Goal: Task Accomplishment & Management: Manage account settings

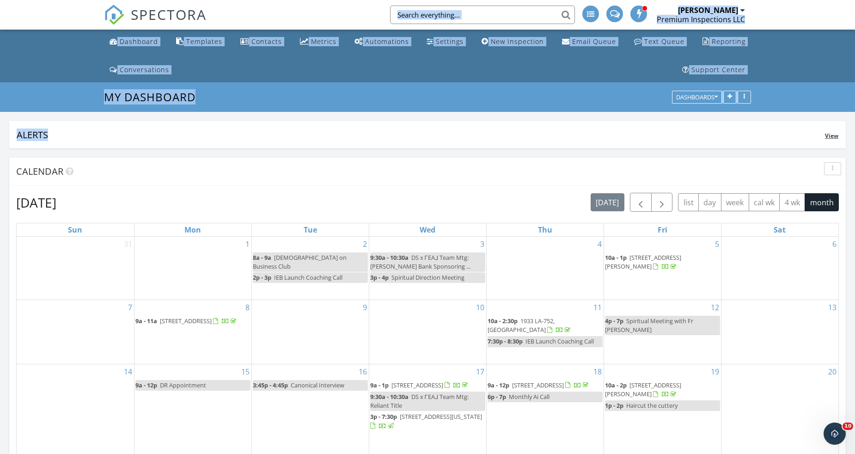
drag, startPoint x: 334, startPoint y: 16, endPoint x: 35, endPoint y: 136, distance: 322.7
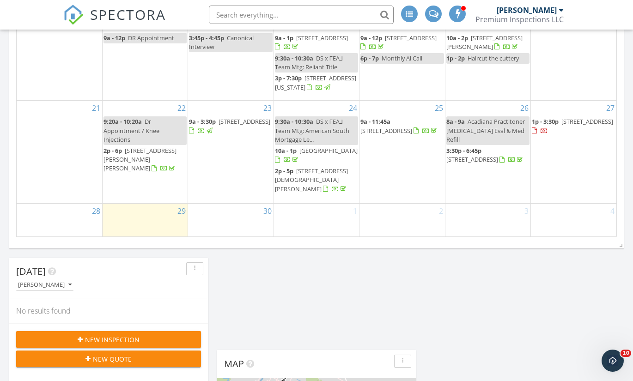
scroll to position [362, 0]
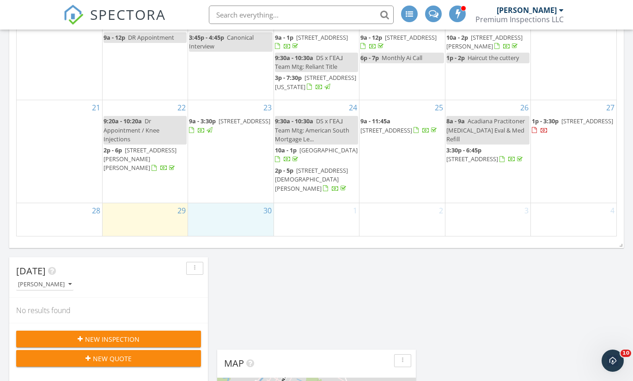
click at [234, 221] on div "30" at bounding box center [230, 219] width 85 height 32
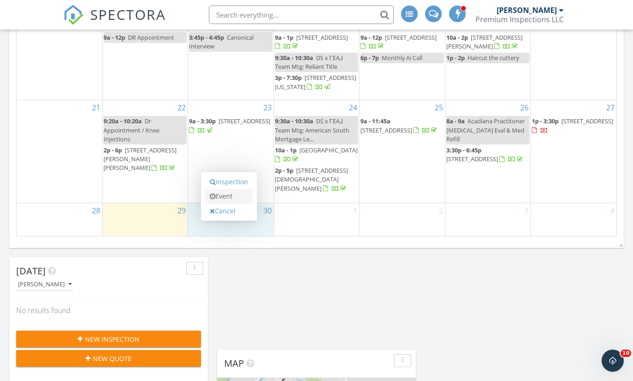
click at [230, 198] on link "Event" at bounding box center [229, 196] width 48 height 15
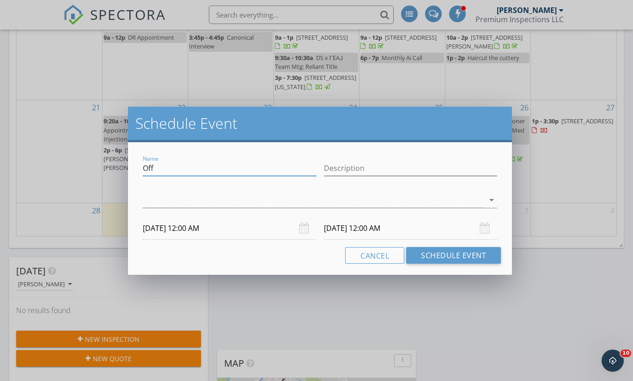
drag, startPoint x: 170, startPoint y: 169, endPoint x: 140, endPoint y: 168, distance: 29.6
click at [140, 168] on div "Name Off" at bounding box center [229, 170] width 181 height 32
paste input "2025 Mandatory"
type input "2025 Mandatory CE"
click at [342, 170] on input "Description" at bounding box center [411, 168] width 174 height 15
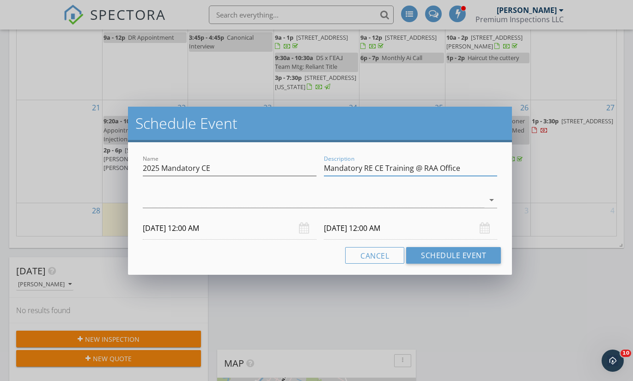
type input "Mandatory RE CE Training @ RAA Office"
click at [166, 226] on input "09/30/2025 12:00 AM" at bounding box center [230, 228] width 174 height 23
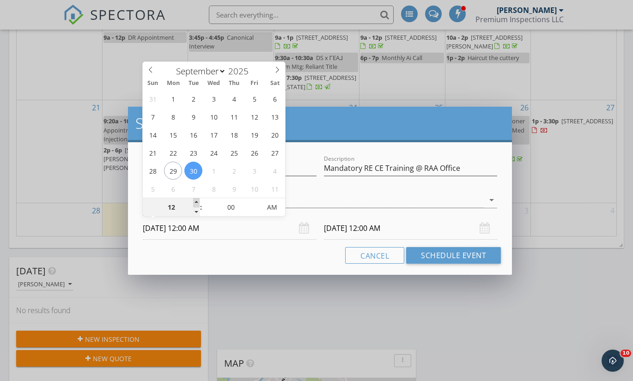
type input "01"
type input "09/30/2025 1:00 AM"
click at [197, 202] on span at bounding box center [196, 202] width 6 height 9
type input "02"
type input "09/30/2025 2:00 AM"
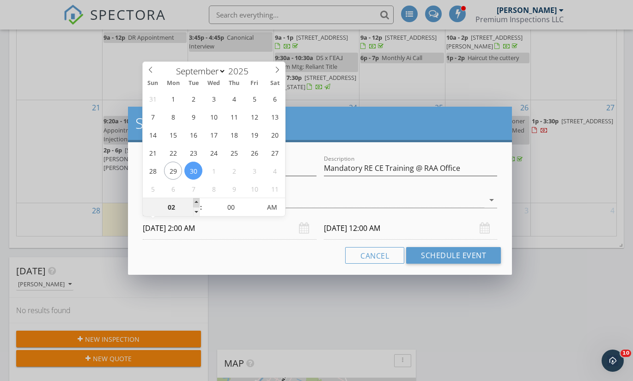
click at [197, 202] on span at bounding box center [196, 202] width 6 height 9
type input "03"
type input "09/30/2025 3:00 AM"
click at [197, 202] on span at bounding box center [196, 202] width 6 height 9
type input "04"
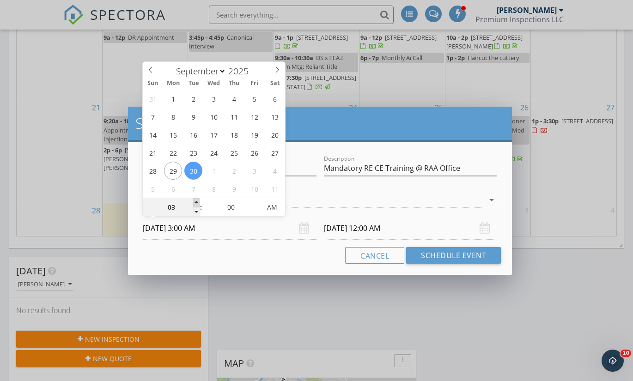
type input "09/30/2025 4:00 AM"
click at [197, 202] on span at bounding box center [196, 202] width 6 height 9
type input "05"
type input "09/30/2025 5:00 AM"
click at [197, 202] on span at bounding box center [196, 202] width 6 height 9
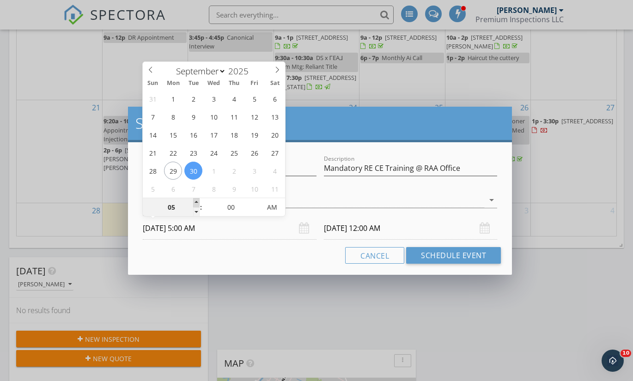
type input "06"
type input "09/30/2025 6:00 AM"
click at [197, 202] on span at bounding box center [196, 202] width 6 height 9
type input "07"
type input "09/30/2025 7:00 AM"
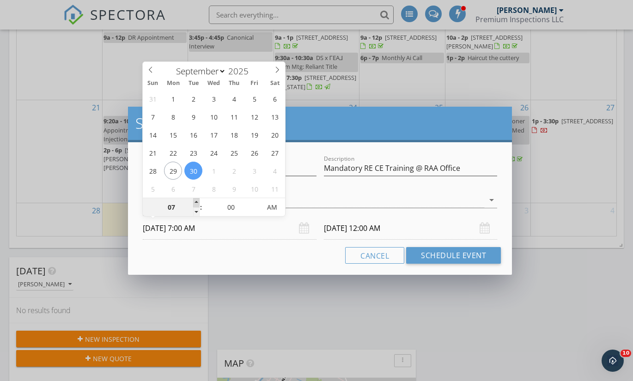
click at [197, 202] on span at bounding box center [196, 202] width 6 height 9
type input "08"
type input "09/30/2025 8:00 AM"
click at [197, 202] on span at bounding box center [196, 202] width 6 height 9
type input "09"
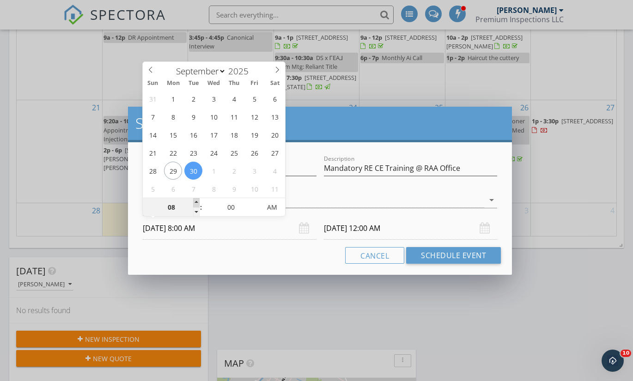
type input "09/30/2025 9:00 AM"
click at [197, 202] on span at bounding box center [196, 202] width 6 height 9
type input "10/01/2025 9:00 AM"
click at [262, 258] on div "Cancel Schedule Event" at bounding box center [320, 255] width 362 height 17
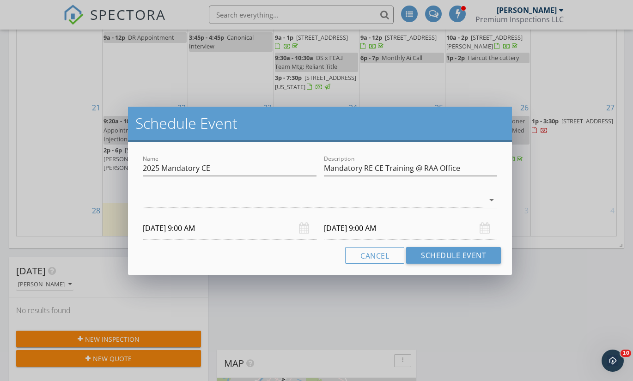
click at [399, 226] on input "10/01/2025 9:00 AM" at bounding box center [411, 228] width 174 height 23
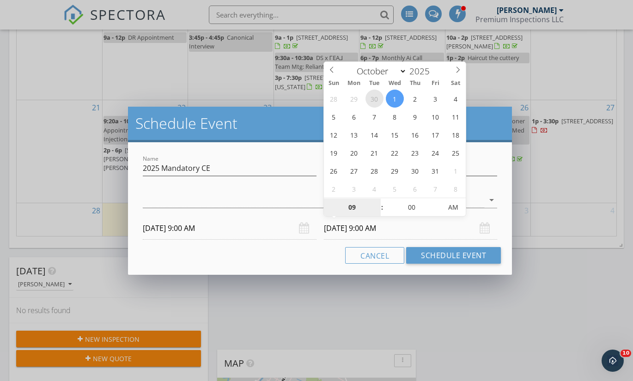
select select "8"
type input "09/30/2025 9:00 AM"
type input "10"
type input "09/30/2025 10:00 AM"
click at [378, 200] on span at bounding box center [378, 202] width 6 height 9
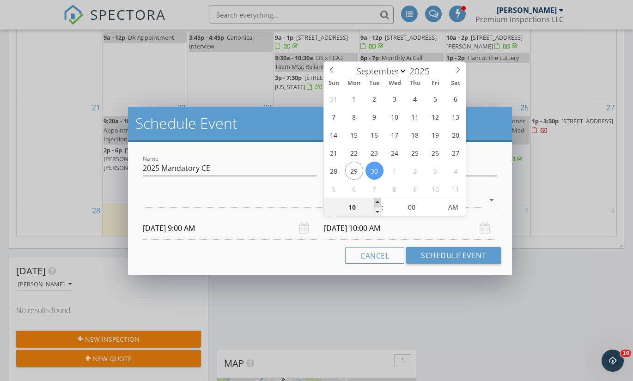
type input "11"
type input "09/30/2025 11:00 AM"
click at [378, 200] on span at bounding box center [378, 202] width 6 height 9
type input "12"
type input "09/30/2025 12:00 PM"
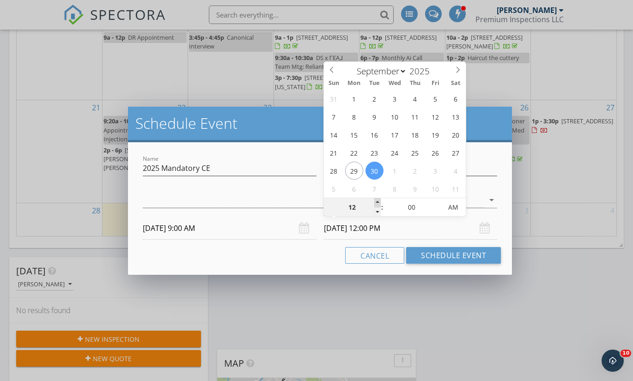
click at [378, 200] on span at bounding box center [378, 202] width 6 height 9
type input "01"
type input "09/30/2025 1:00 PM"
click at [378, 200] on span at bounding box center [378, 202] width 6 height 9
type input "02"
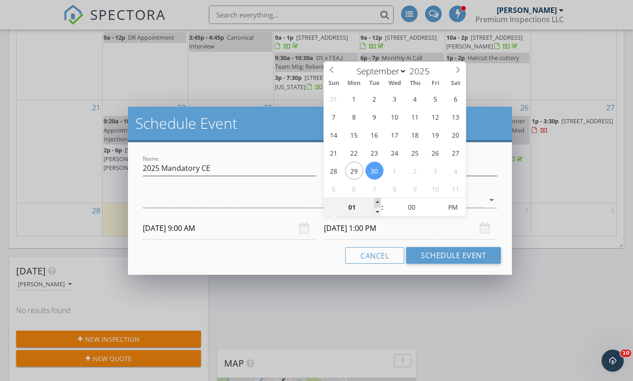
type input "09/30/2025 2:00 PM"
click at [378, 200] on span at bounding box center [378, 202] width 6 height 9
type input "01"
type input "09/30/2025 1:00 PM"
click at [378, 211] on span at bounding box center [378, 212] width 6 height 9
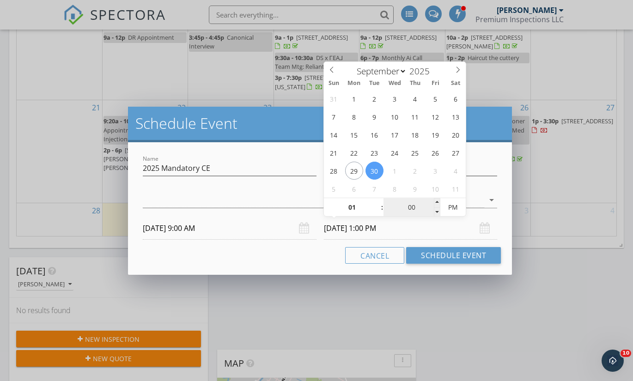
click at [418, 207] on input "00" at bounding box center [412, 208] width 57 height 18
type input "30"
type input "09/30/2025 1:30 PM"
click at [450, 238] on input "09/30/2025 1:30 PM" at bounding box center [411, 228] width 174 height 23
click at [271, 262] on div "Cancel Schedule Event" at bounding box center [320, 255] width 362 height 17
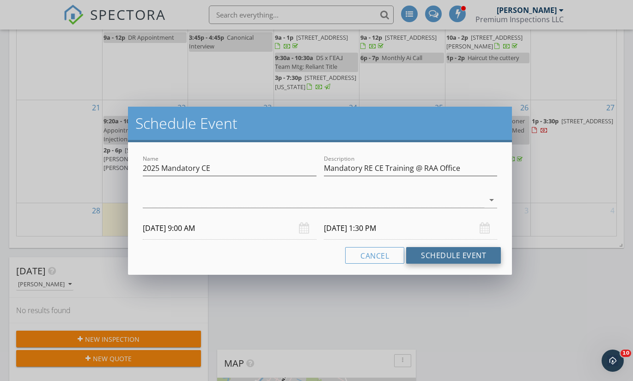
click at [430, 252] on button "Schedule Event" at bounding box center [453, 255] width 95 height 17
click at [423, 201] on div at bounding box center [314, 200] width 342 height 15
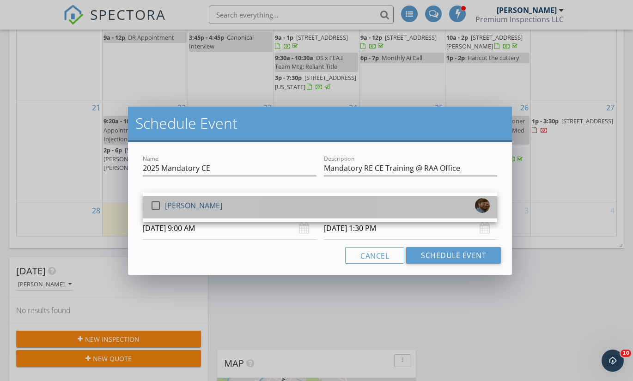
click at [423, 201] on div "check_box_outline_blank James Leger" at bounding box center [320, 207] width 340 height 18
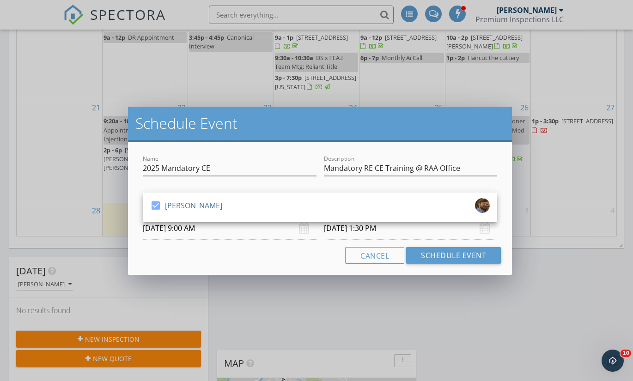
click at [505, 171] on div "Name 2025 Mandatory CE Description Mandatory RE CE Training @ RAA Office check_…" at bounding box center [320, 208] width 384 height 133
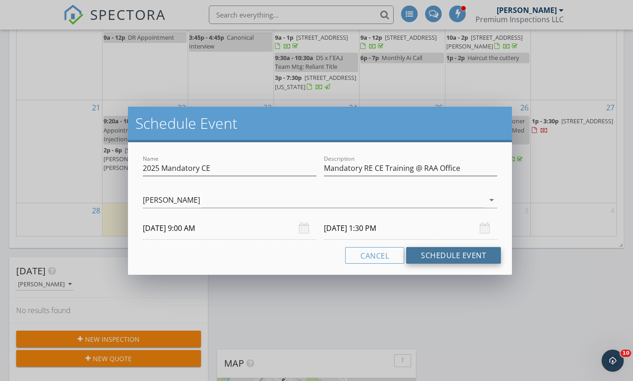
click at [468, 253] on button "Schedule Event" at bounding box center [453, 255] width 95 height 17
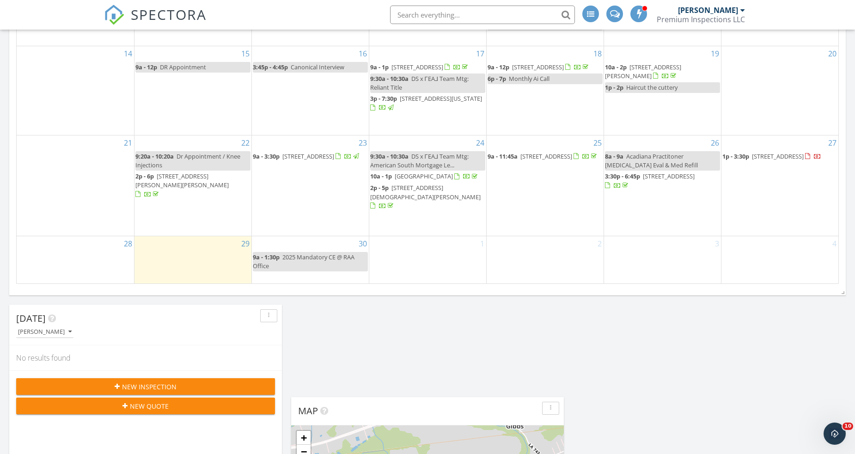
scroll to position [155, 0]
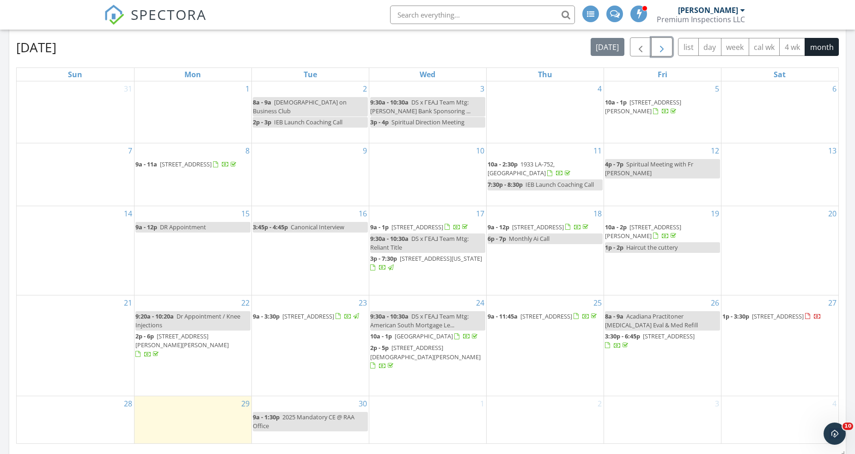
click at [665, 50] on span "button" at bounding box center [662, 47] width 11 height 11
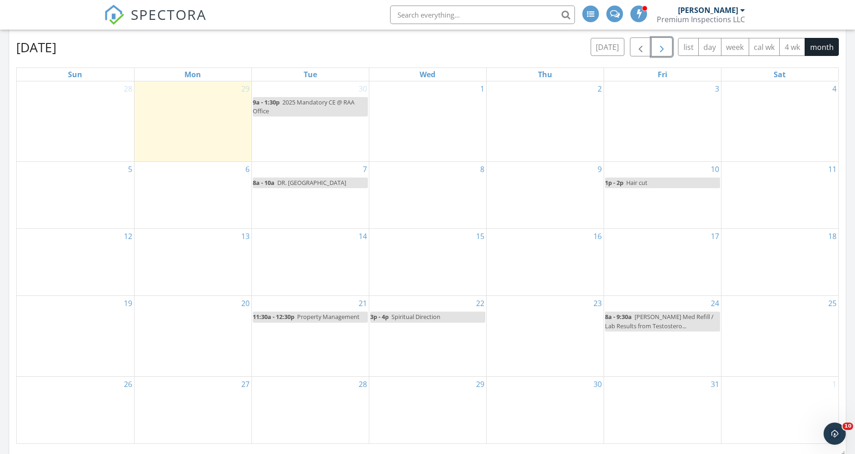
click at [210, 405] on div "27" at bounding box center [193, 410] width 117 height 67
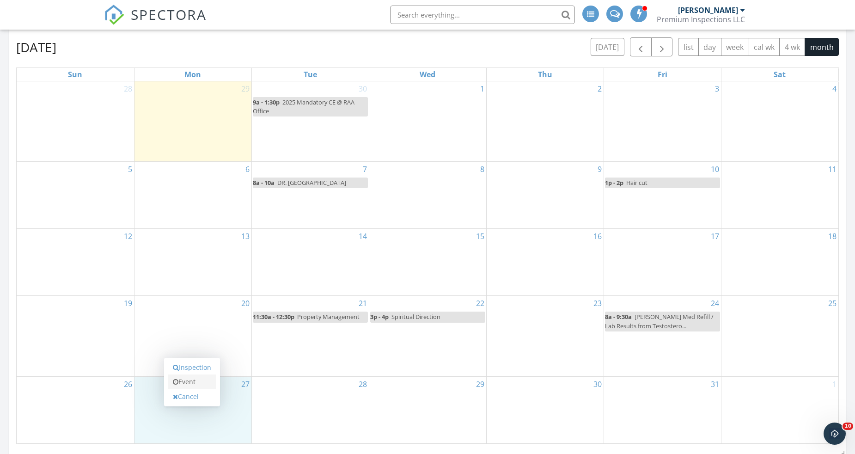
click at [206, 383] on link "Event" at bounding box center [192, 382] width 48 height 15
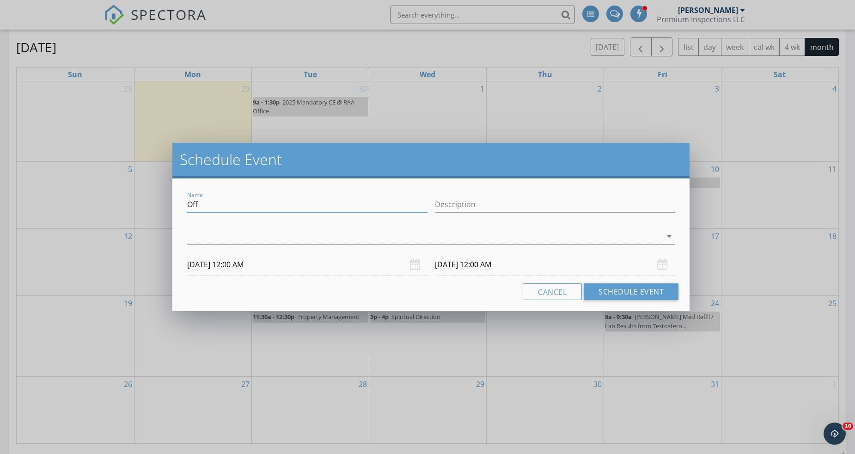
drag, startPoint x: 203, startPoint y: 205, endPoint x: 184, endPoint y: 205, distance: 19.4
click at [184, 205] on div "Name Off" at bounding box center [308, 206] width 248 height 32
type input "Virtual CE Bob Brooks"
click at [478, 205] on input "Description" at bounding box center [555, 204] width 240 height 15
paste input "Agent to Investor"
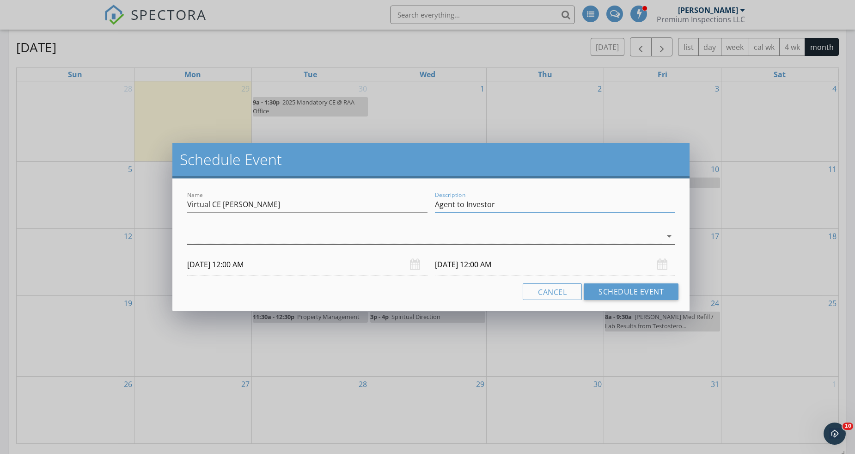
type input "Agent to Investor"
click at [475, 242] on div at bounding box center [424, 236] width 475 height 15
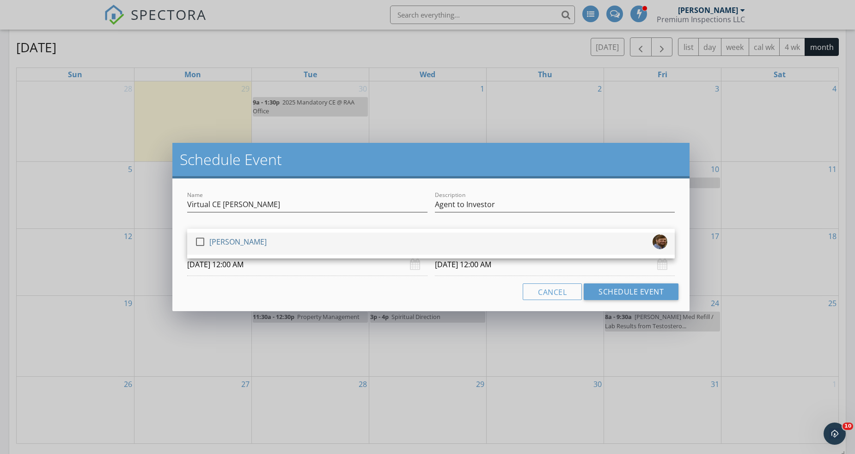
click at [473, 242] on div "check_box_outline_blank James Leger" at bounding box center [431, 243] width 473 height 18
click at [249, 274] on input "10/27/2025 12:00 AM" at bounding box center [307, 264] width 240 height 23
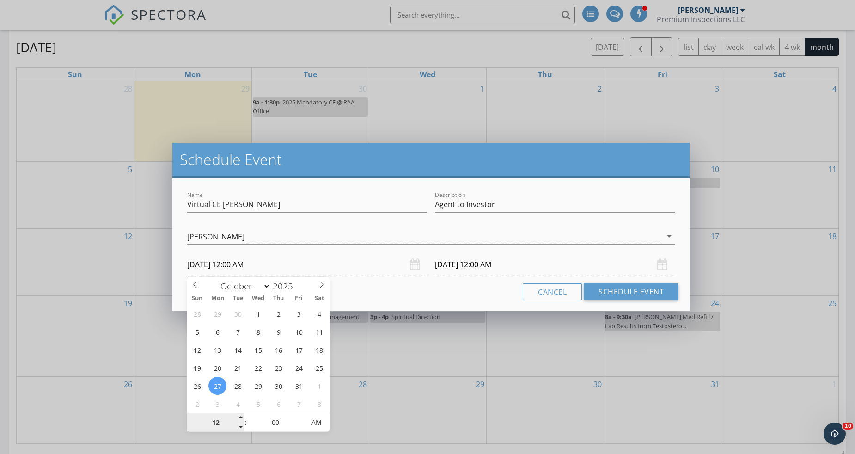
click at [225, 421] on input "12" at bounding box center [215, 423] width 57 height 18
type input "11"
type input "10/27/2025 11:00 PM"
type input "10/28/2025 11:00 PM"
type input "10"
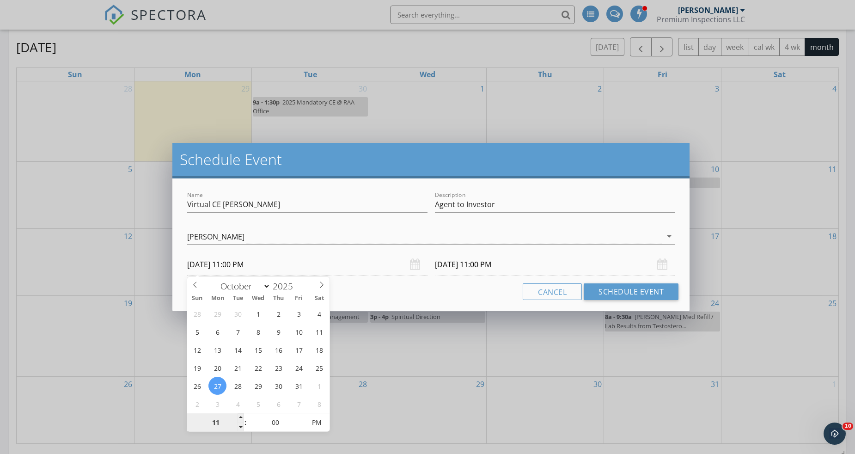
type input "10/27/2025 10:00 PM"
type input "10/28/2025 10:00 PM"
type input "09"
type input "10/27/2025 9:00 PM"
type input "10/28/2025 9:00 PM"
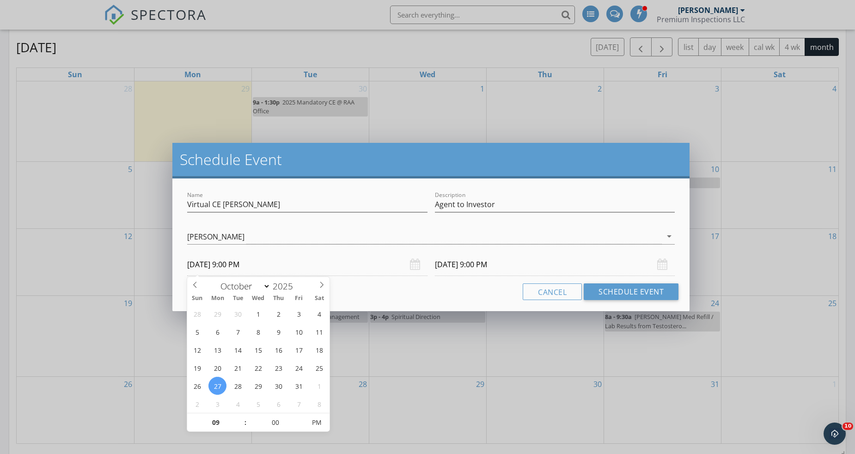
click at [377, 386] on div "Schedule Event Name Virtual CE Bob Brooks Description Agent to Investor check_b…" at bounding box center [427, 227] width 855 height 454
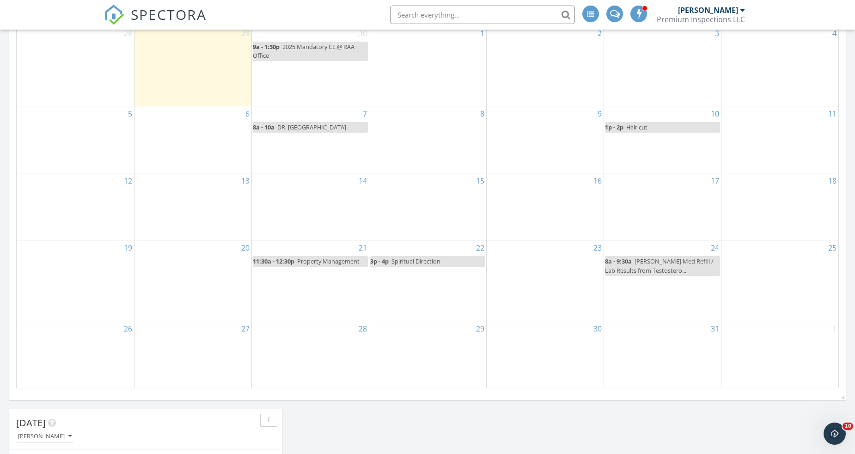
scroll to position [156, 0]
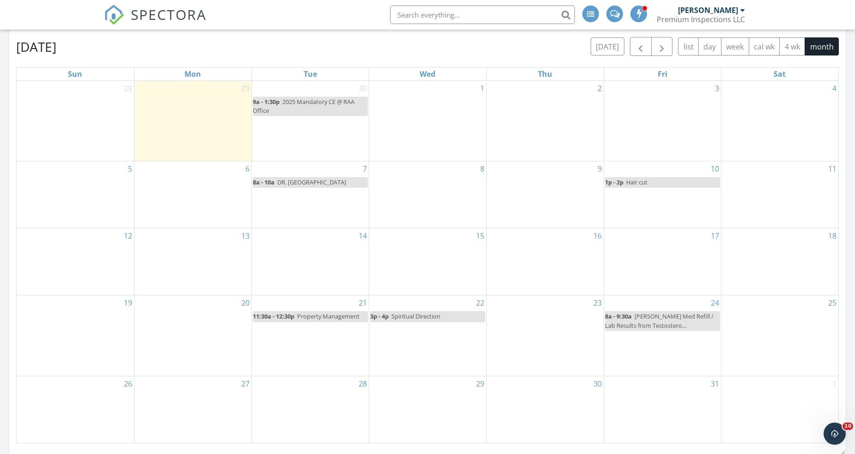
click at [202, 412] on div "27" at bounding box center [193, 409] width 117 height 67
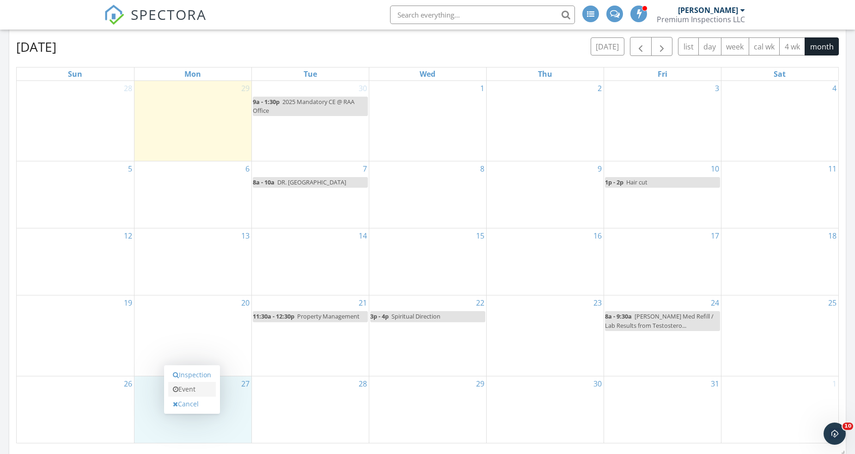
click at [197, 389] on link "Event" at bounding box center [192, 389] width 48 height 15
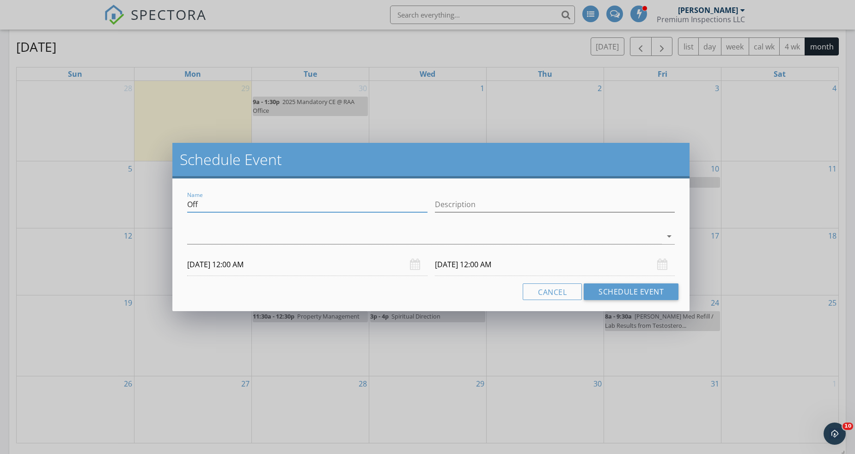
drag, startPoint x: 215, startPoint y: 207, endPoint x: 181, endPoint y: 205, distance: 33.8
click at [181, 205] on div "Name Off Description arrow_drop_down 10/27/2025 12:00 AM 10/28/2025 12:00 AM Ca…" at bounding box center [430, 244] width 517 height 133
type input "Virtual CE Bob Brooks"
click at [459, 200] on input "Description" at bounding box center [555, 204] width 240 height 15
paste input "Agent to Investor"
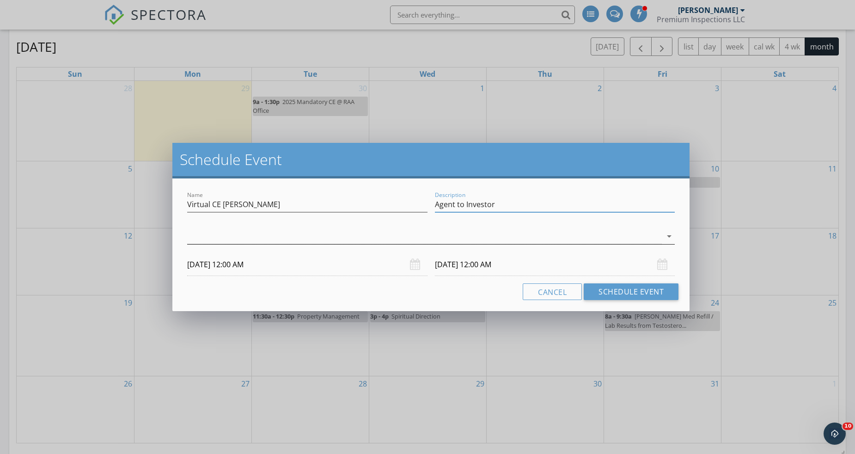
type input "Agent to Investor"
click at [462, 238] on div at bounding box center [424, 236] width 475 height 15
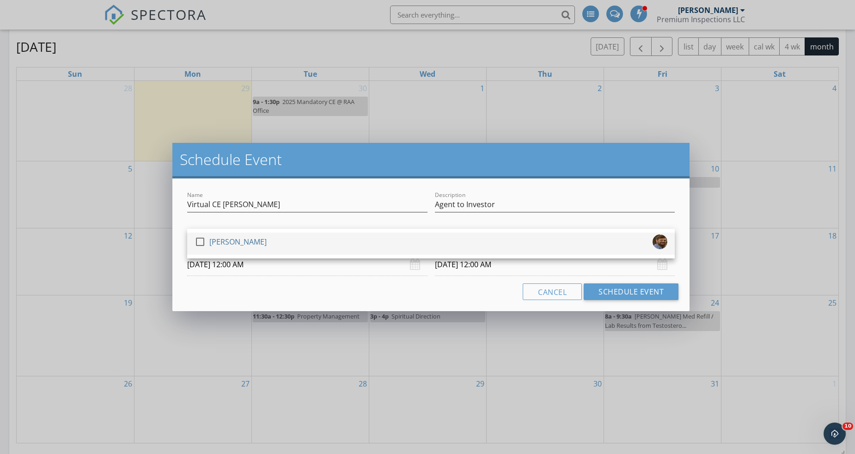
click at [367, 241] on div "check_box_outline_blank James Leger" at bounding box center [431, 243] width 473 height 18
click at [203, 268] on input "10/27/2025 12:00 AM" at bounding box center [307, 264] width 240 height 23
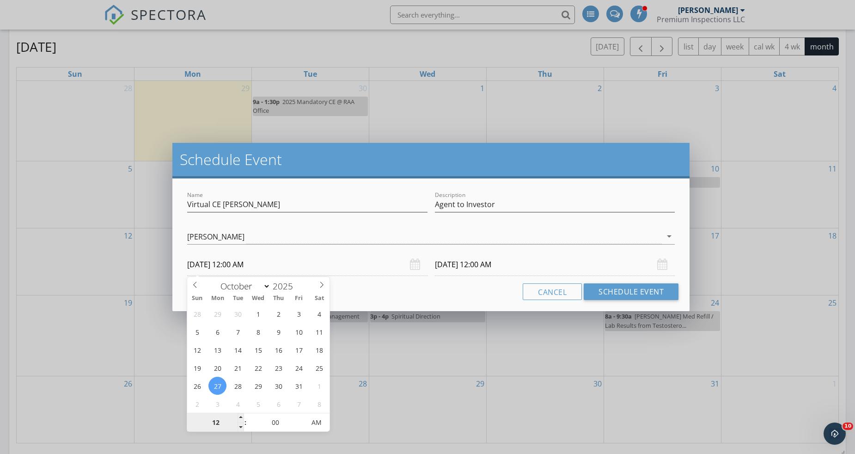
click at [217, 424] on input "12" at bounding box center [215, 423] width 57 height 18
type input "11"
type input "10/27/2025 11:00 PM"
type input "10"
type input "10/27/2025 10:00 PM"
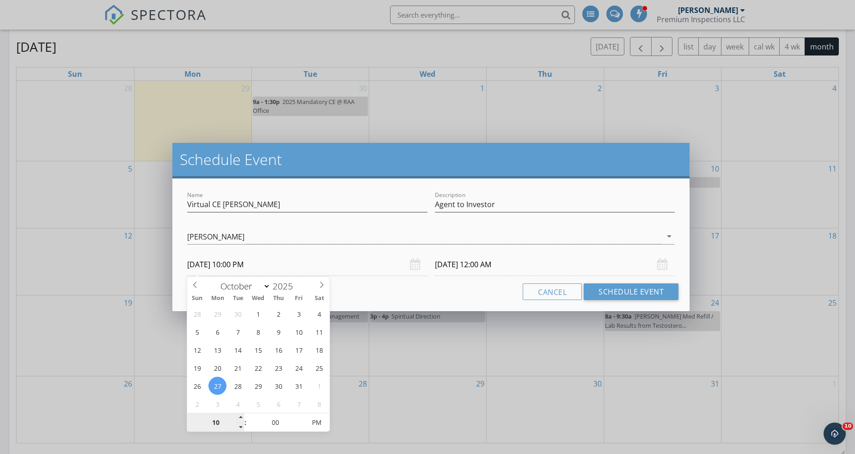
type input "10"
type input "10/28/2025 10:00 PM"
type input "09"
type input "10/27/2025 9:00 PM"
type input "09"
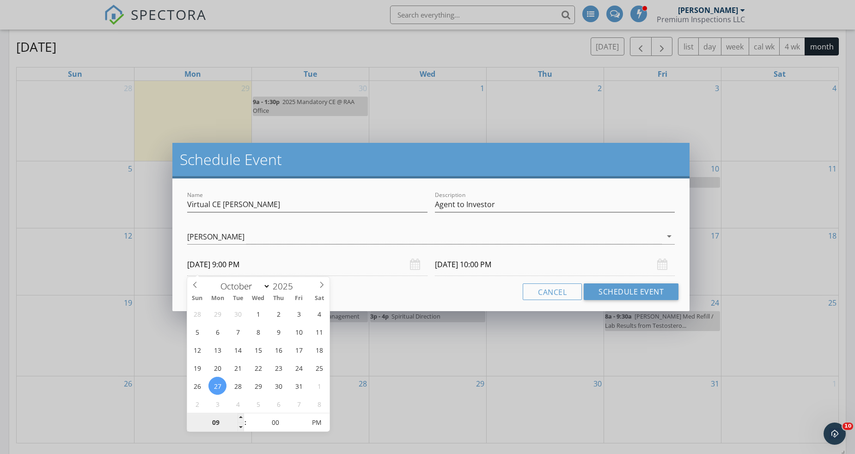
type input "10/28/2025 9:00 PM"
type input "10/27/2025 9:00 AM"
click at [321, 424] on span "PM" at bounding box center [316, 422] width 25 height 18
click at [389, 295] on div "Cancel Schedule Event" at bounding box center [431, 291] width 495 height 17
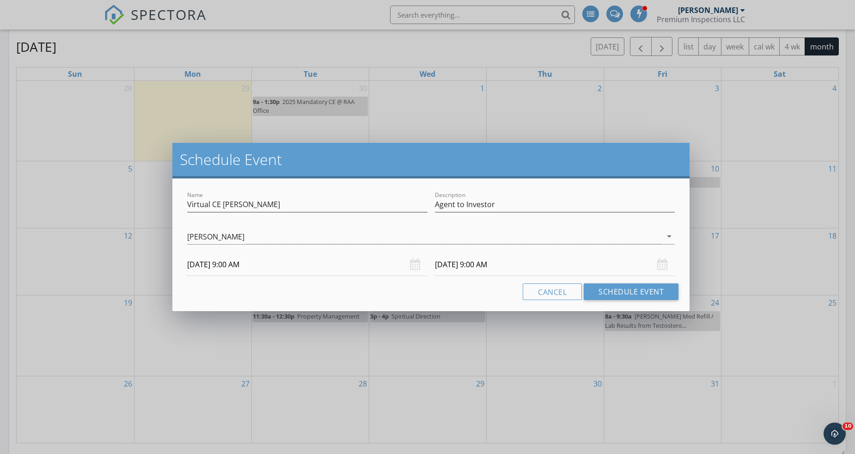
click at [458, 266] on input "10/28/2025 9:00 AM" at bounding box center [555, 264] width 240 height 23
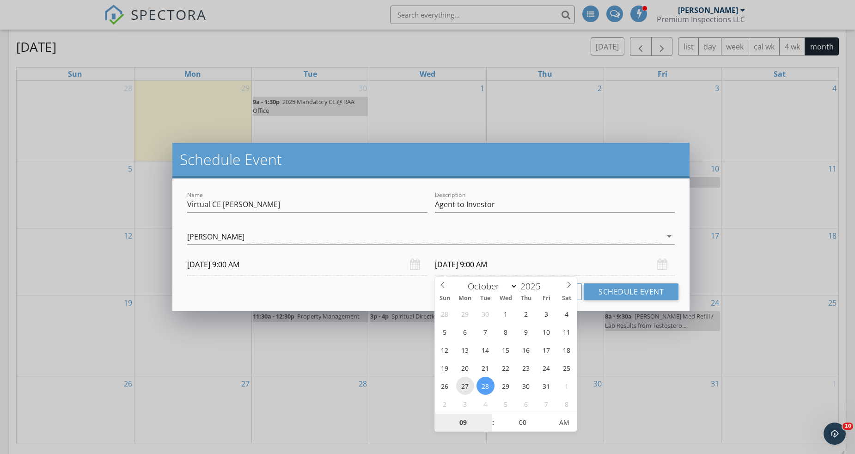
type input "10/27/2025 9:00 AM"
type input "12"
type input "10/27/2025 12:00 PM"
click at [566, 420] on span "AM" at bounding box center [564, 422] width 25 height 18
type input "12"
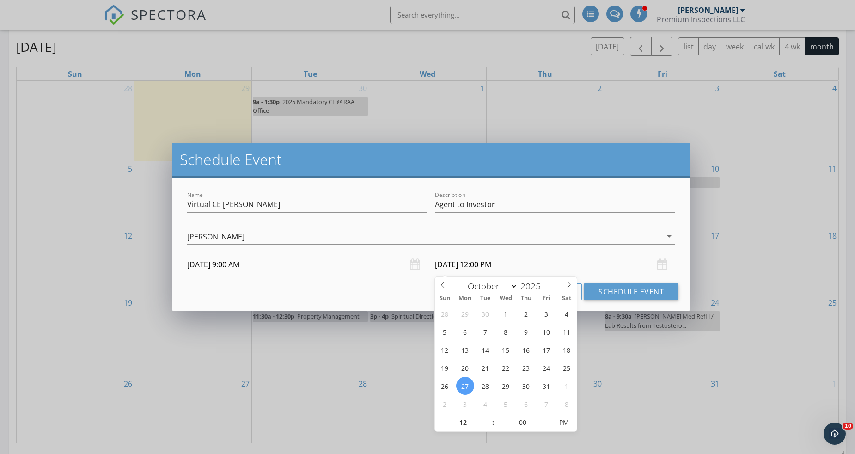
click at [346, 293] on div "Cancel Schedule Event" at bounding box center [431, 291] width 495 height 17
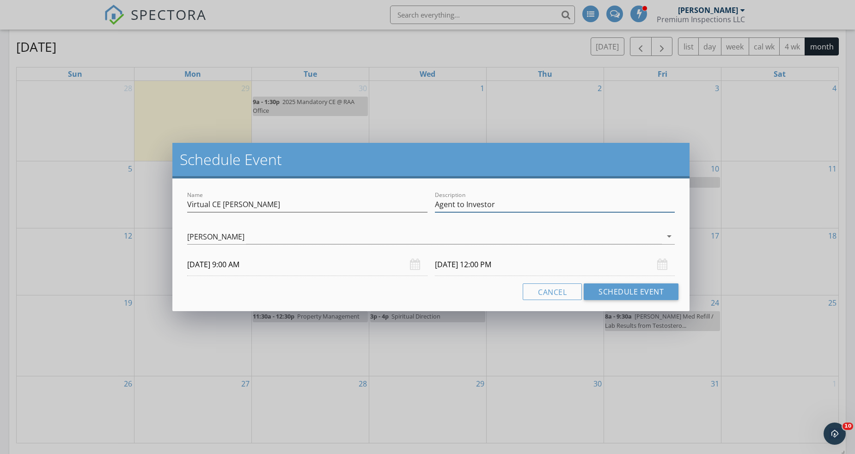
click at [589, 205] on input "Agent to Investor" at bounding box center [555, 204] width 240 height 15
type input "Agent to Investor"
click at [223, 204] on input "Virtual CE Bob Brooks" at bounding box center [307, 204] width 240 height 15
click at [262, 205] on input "Virtual CE Bob Brooks" at bounding box center [307, 204] width 240 height 15
drag, startPoint x: 276, startPoint y: 205, endPoint x: 182, endPoint y: 204, distance: 93.9
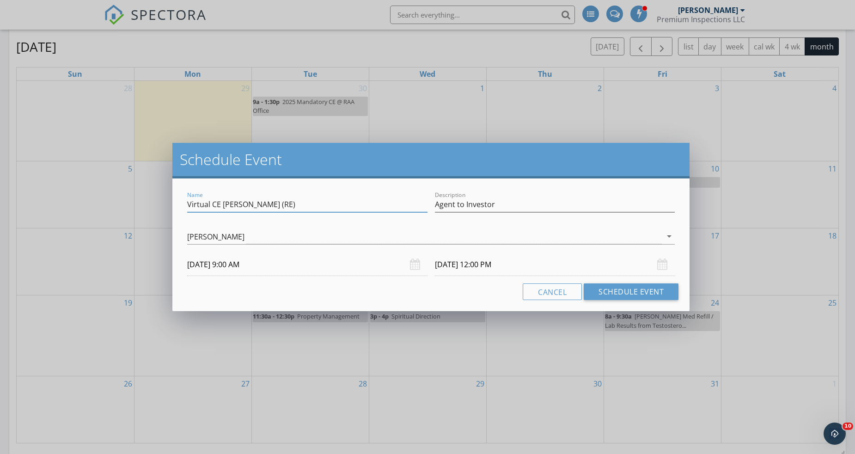
click at [182, 204] on div "Name Virtual CE Bob Brooks (RE) Description Agent to Investor check_box James L…" at bounding box center [430, 244] width 517 height 133
type input "Virtual CE Bob Brooks (RE)"
click at [610, 291] on button "Schedule Event" at bounding box center [631, 291] width 95 height 17
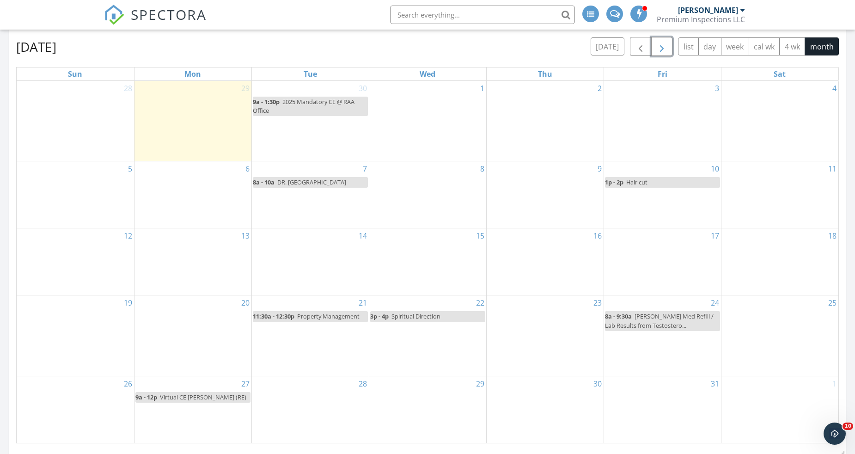
click at [661, 48] on span "button" at bounding box center [662, 46] width 11 height 11
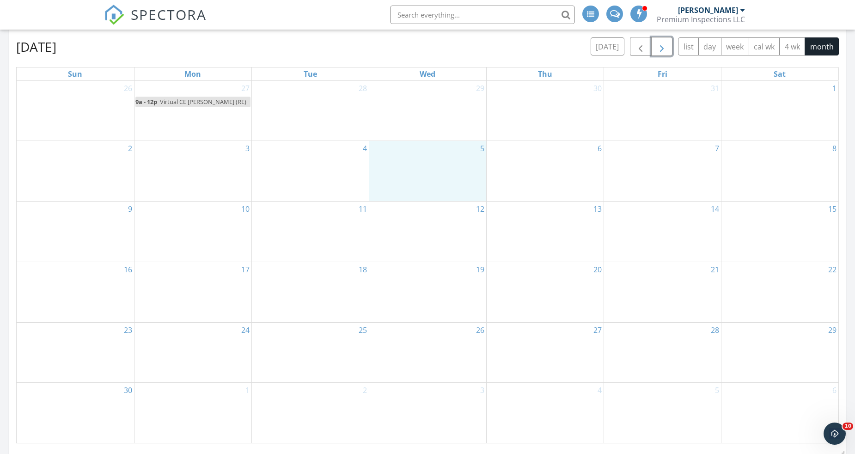
click at [436, 164] on div "5" at bounding box center [427, 171] width 117 height 60
click at [435, 145] on link "Event" at bounding box center [427, 140] width 48 height 15
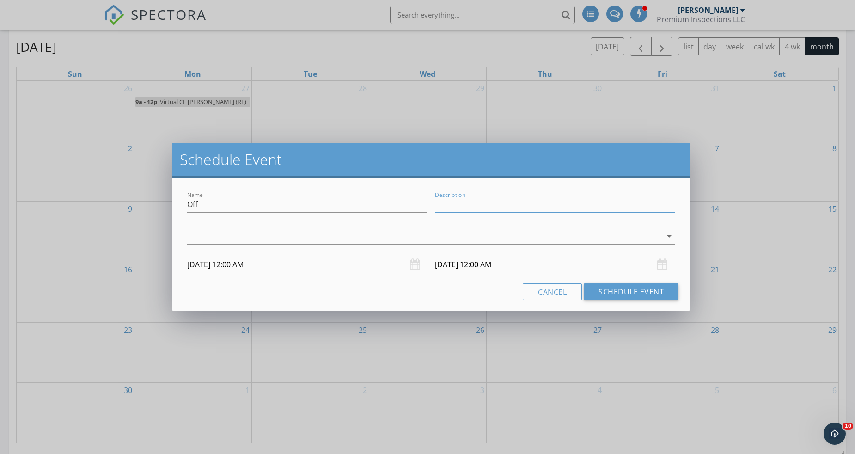
click at [454, 206] on input "Description" at bounding box center [555, 204] width 240 height 15
paste input "Virtual CE Bob Brooks (RE)"
type input "Virtual CE Bob Brooks (RE)"
click at [365, 209] on input "Off" at bounding box center [307, 204] width 240 height 15
drag, startPoint x: 214, startPoint y: 205, endPoint x: 183, endPoint y: 204, distance: 30.5
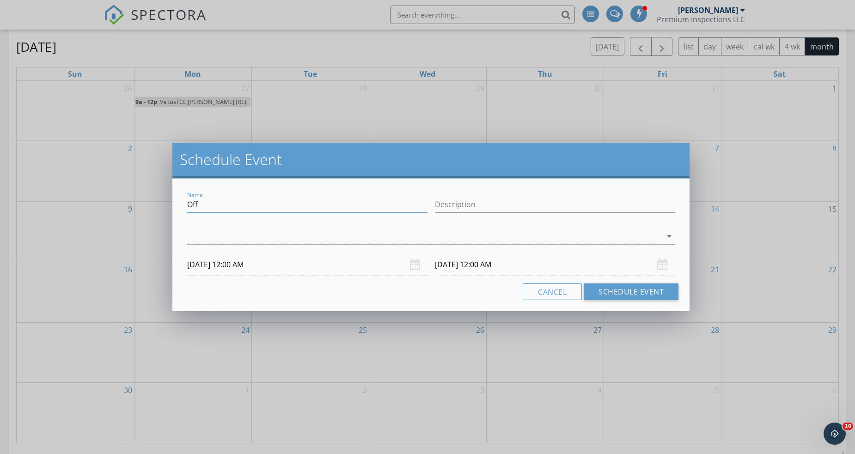
click at [184, 204] on div "Name Off" at bounding box center [308, 206] width 248 height 32
paste input "Virtual CE Bob Brooks (RE)"
type input "Virtual CE Bob Brooks (RE)"
click at [450, 204] on input "Description" at bounding box center [555, 204] width 240 height 15
click at [670, 237] on icon "arrow_drop_down" at bounding box center [669, 236] width 11 height 11
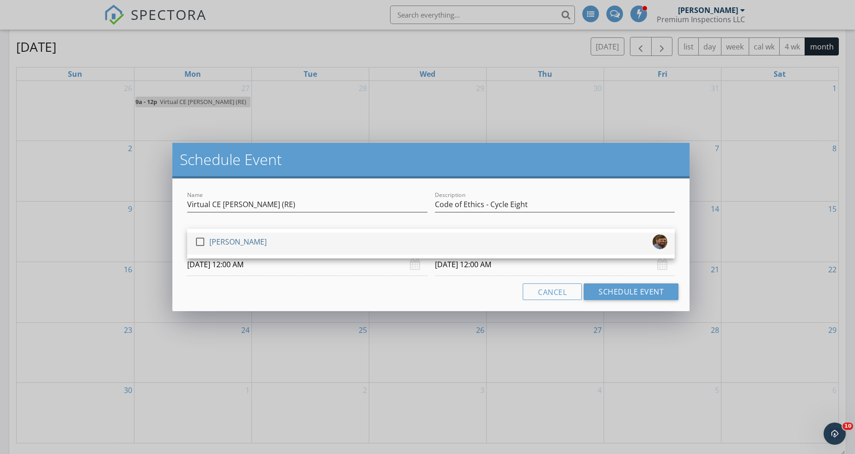
click at [623, 241] on div "check_box_outline_blank James Leger" at bounding box center [431, 243] width 473 height 18
click at [366, 204] on input "Virtual CE Bob Brooks (RE)" at bounding box center [307, 204] width 240 height 15
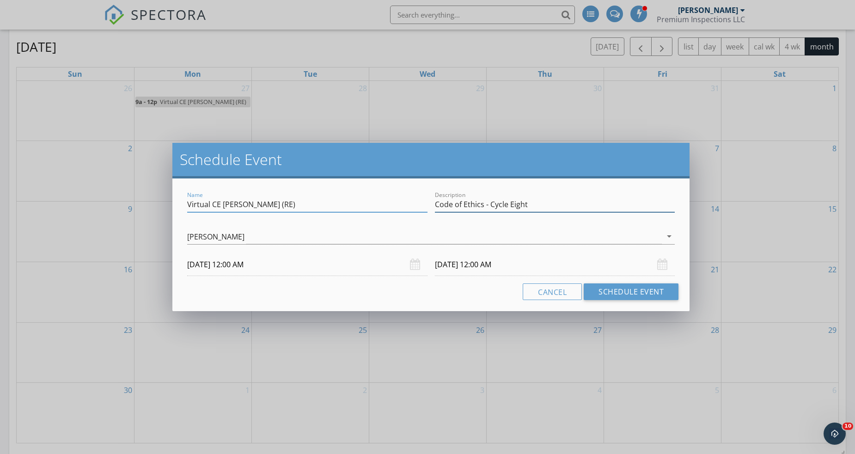
click at [557, 206] on input "Code of Ethics - Cycle Eight" at bounding box center [555, 204] width 240 height 15
type input "Code of Ethics - Cycle Eight (Take every 3yrs)"
click at [270, 263] on input "11/05/2025 12:00 AM" at bounding box center [307, 264] width 240 height 23
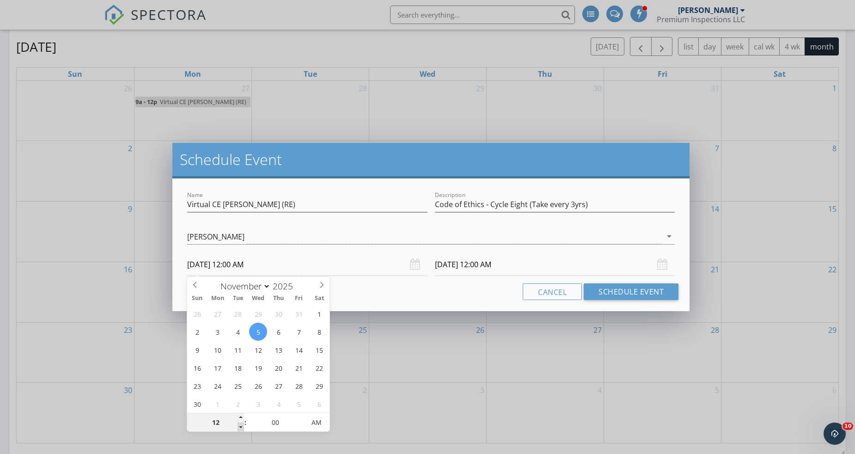
type input "11"
type input "11/05/2025 11:00 PM"
click at [240, 426] on span at bounding box center [241, 427] width 6 height 9
type input "10"
type input "11/05/2025 10:00 PM"
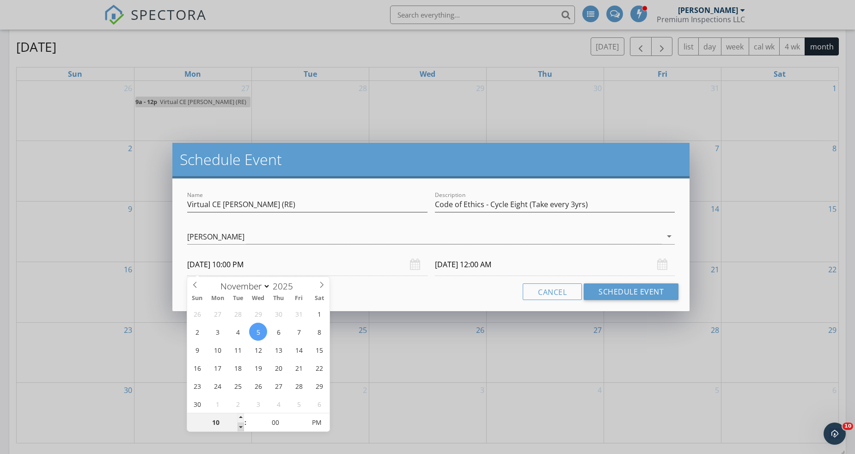
click at [240, 426] on span at bounding box center [241, 427] width 6 height 9
type input "11/06/2025 10:00 PM"
type input "09"
type input "11/05/2025 9:00 PM"
click at [240, 427] on span at bounding box center [241, 427] width 6 height 9
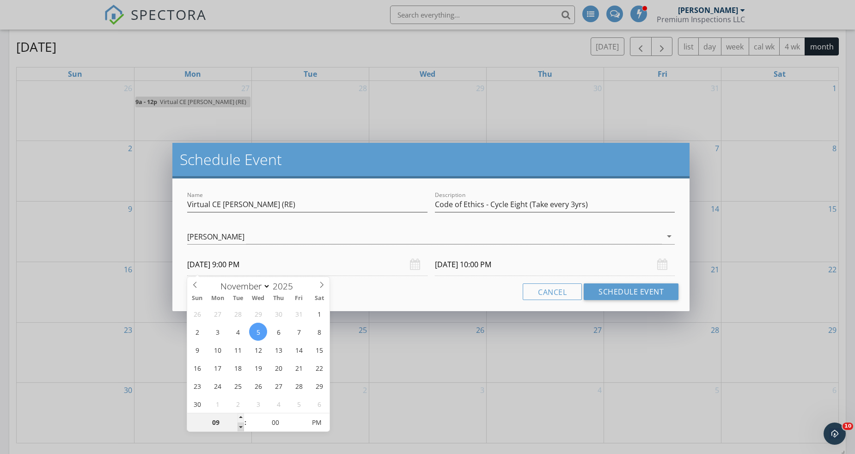
type input "11/06/2025 9:00 PM"
type input "11/05/2025 9:00 AM"
click at [318, 422] on span "AM" at bounding box center [316, 422] width 25 height 18
click at [357, 285] on div "Cancel Schedule Event" at bounding box center [431, 291] width 495 height 17
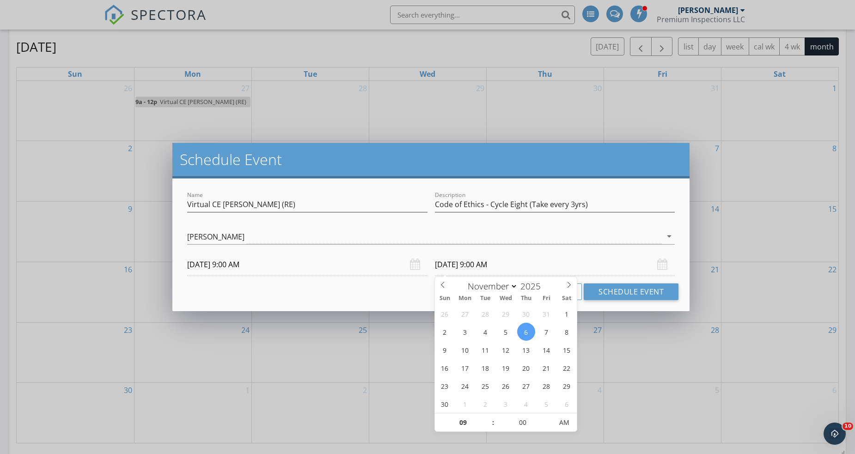
click at [466, 265] on input "11/06/2025 9:00 AM" at bounding box center [555, 264] width 240 height 23
type input "11/05/2025 9:00 AM"
type input "10"
type input "11/05/2025 10:00 AM"
click at [490, 417] on span at bounding box center [488, 417] width 6 height 9
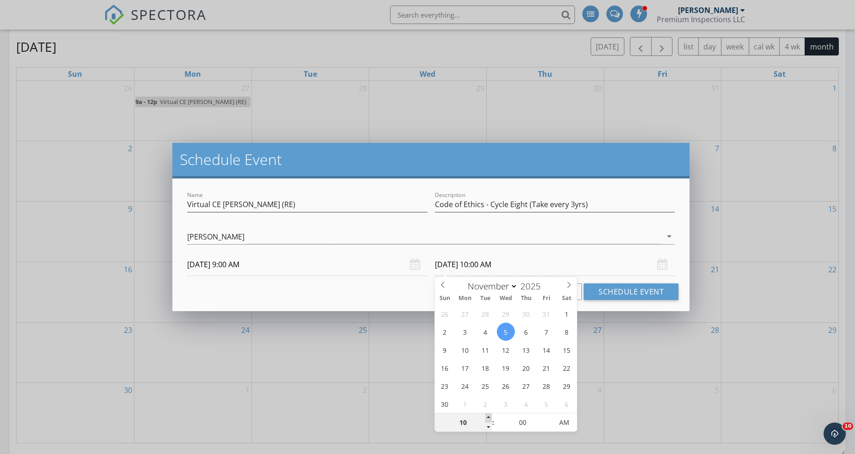
type input "11"
type input "11/05/2025 11:00 AM"
click at [490, 417] on span at bounding box center [488, 417] width 6 height 9
type input "12"
click at [490, 417] on span at bounding box center [488, 417] width 6 height 9
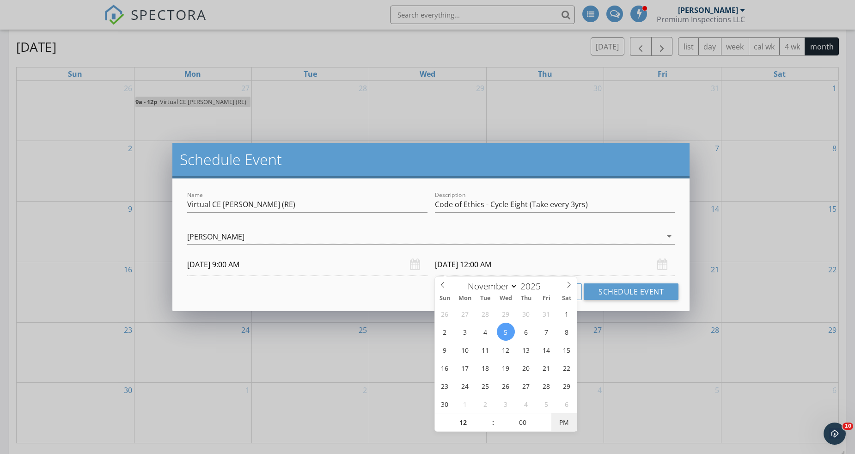
click at [567, 424] on span "PM" at bounding box center [564, 422] width 25 height 18
type input "11/05/2025 12:00 PM"
click at [567, 424] on span "AM" at bounding box center [564, 422] width 25 height 18
click at [406, 292] on div "Cancel Schedule Event" at bounding box center [431, 291] width 495 height 17
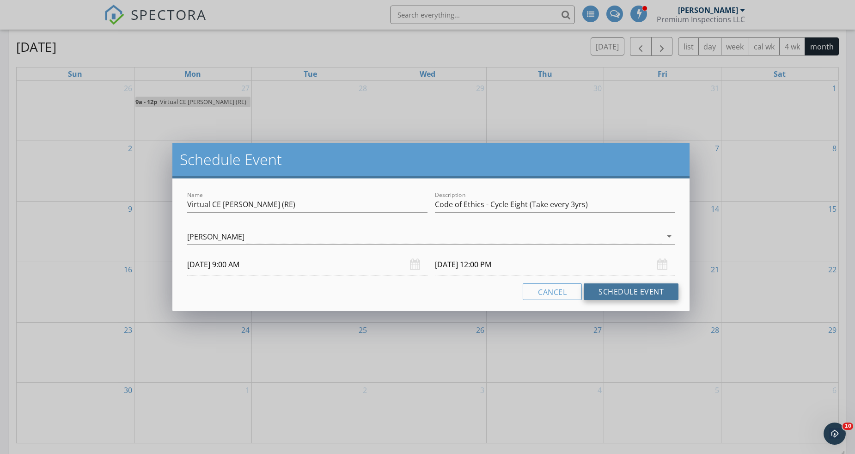
click at [617, 293] on button "Schedule Event" at bounding box center [631, 291] width 95 height 17
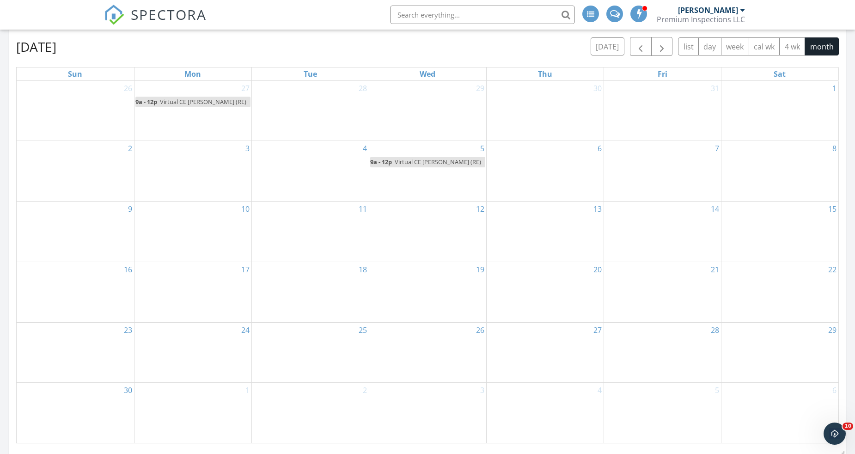
click at [321, 215] on div "11" at bounding box center [310, 232] width 117 height 60
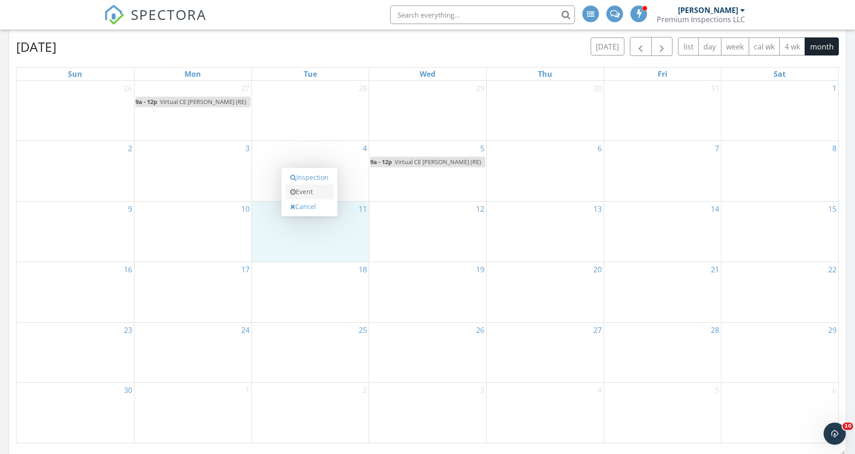
click at [313, 195] on link "Event" at bounding box center [310, 191] width 48 height 15
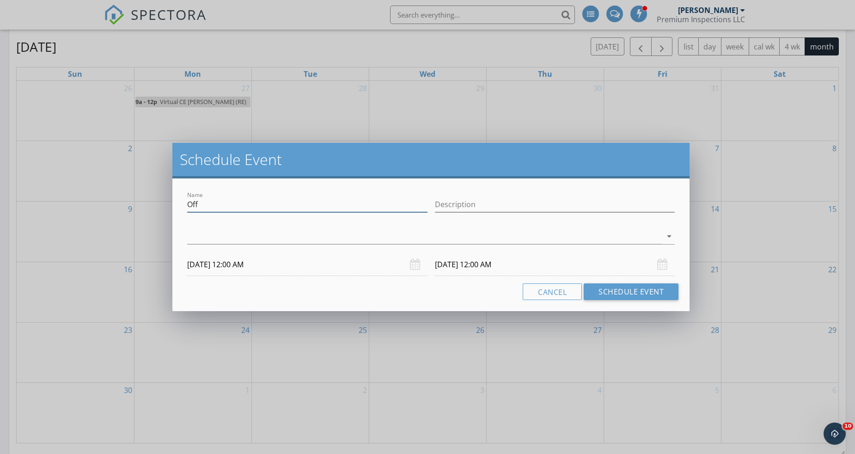
click at [303, 209] on input "Off" at bounding box center [307, 204] width 240 height 15
drag, startPoint x: 212, startPoint y: 205, endPoint x: 177, endPoint y: 204, distance: 35.6
click at [177, 204] on div "Name Off Description arrow_drop_down 11/11/2025 12:00 AM 11/12/2025 12:00 AM Ca…" at bounding box center [430, 244] width 517 height 133
paste input "Virtual CE Bob Brooks (RE)"
type input "Virtual CE Bob Brooks (RE)"
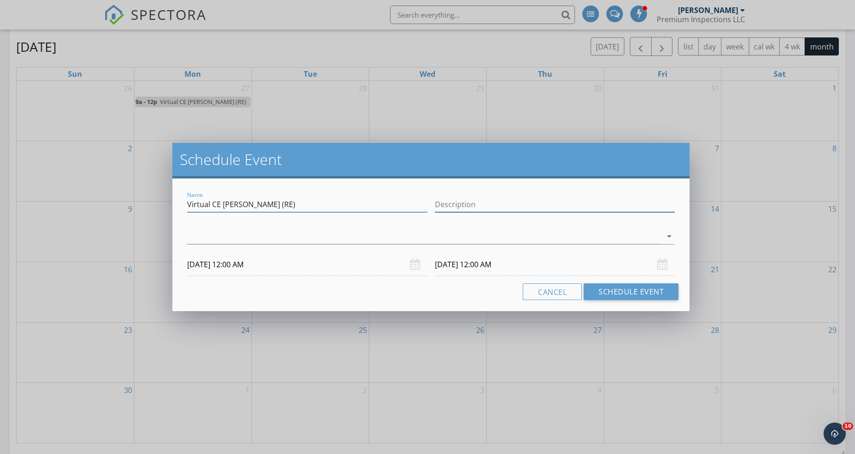
click at [459, 207] on input "Description" at bounding box center [555, 204] width 240 height 15
paste input "Real Estate Negotiations |"
type input "Real Estate Negotiations"
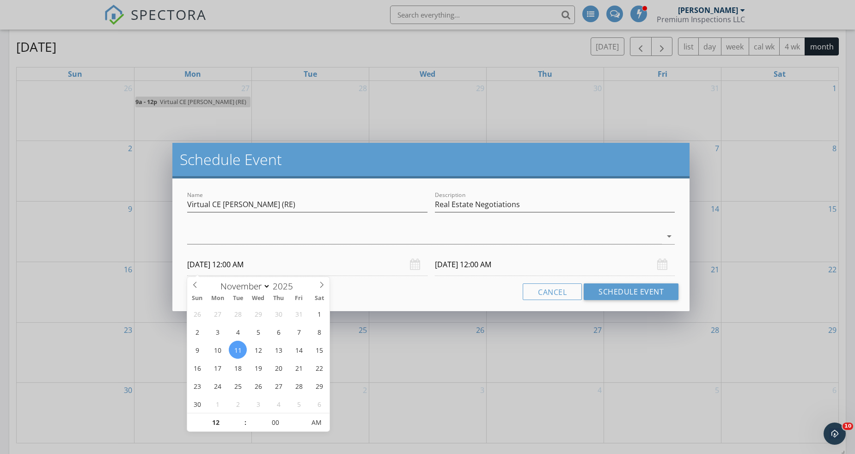
click at [242, 264] on input "11/11/2025 12:00 AM" at bounding box center [307, 264] width 240 height 23
click at [279, 422] on input "00" at bounding box center [275, 423] width 57 height 18
type input "30"
type input "11/11/2025 12:30 PM"
type input "11/12/2025 12:30 PM"
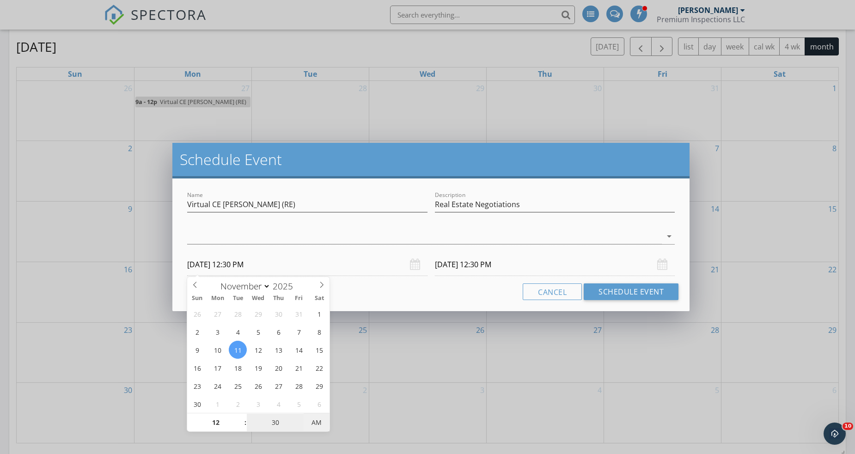
click at [325, 424] on span "AM" at bounding box center [316, 422] width 25 height 18
type input "30"
click at [270, 241] on div at bounding box center [424, 236] width 475 height 15
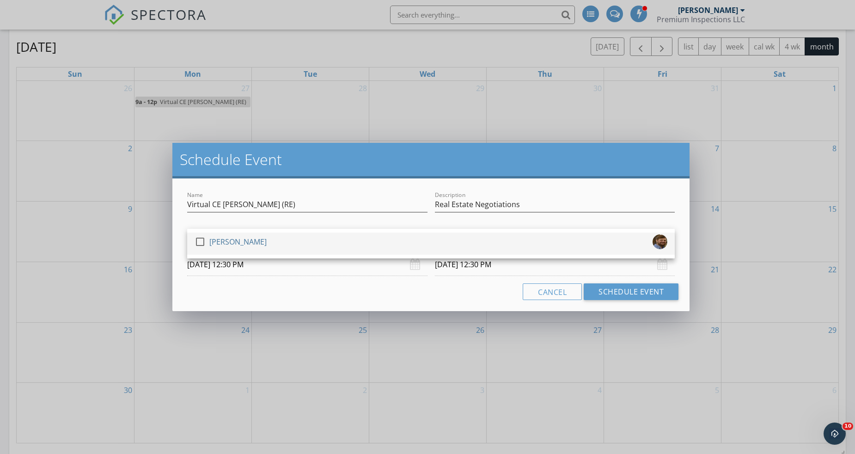
click at [266, 242] on div "check_box_outline_blank James Leger" at bounding box center [431, 243] width 473 height 18
click at [356, 298] on div "Cancel Schedule Event" at bounding box center [431, 291] width 495 height 17
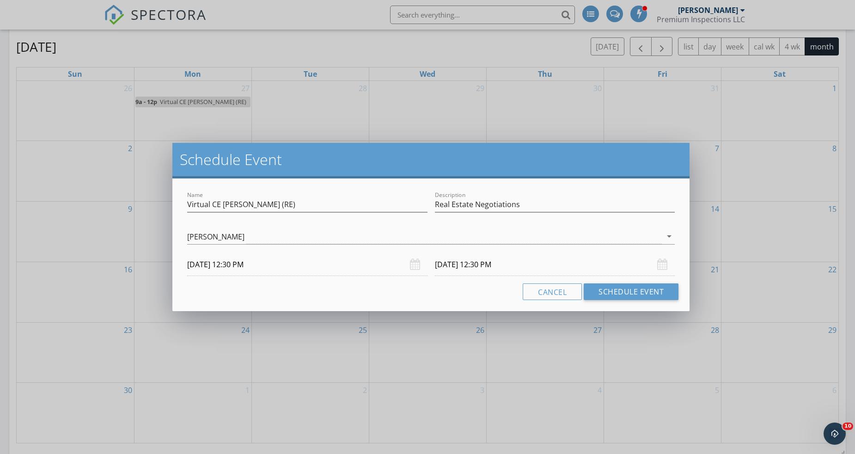
click at [463, 268] on input "11/12/2025 12:30 PM" at bounding box center [555, 264] width 240 height 23
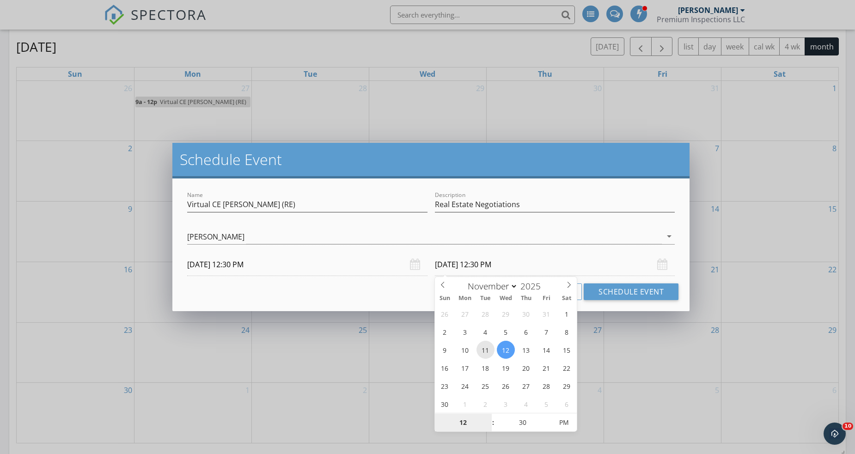
type input "11/11/2025 12:30 PM"
type input "01"
type input "11/11/2025 1:30 PM"
click at [488, 418] on span at bounding box center [488, 417] width 6 height 9
type input "02"
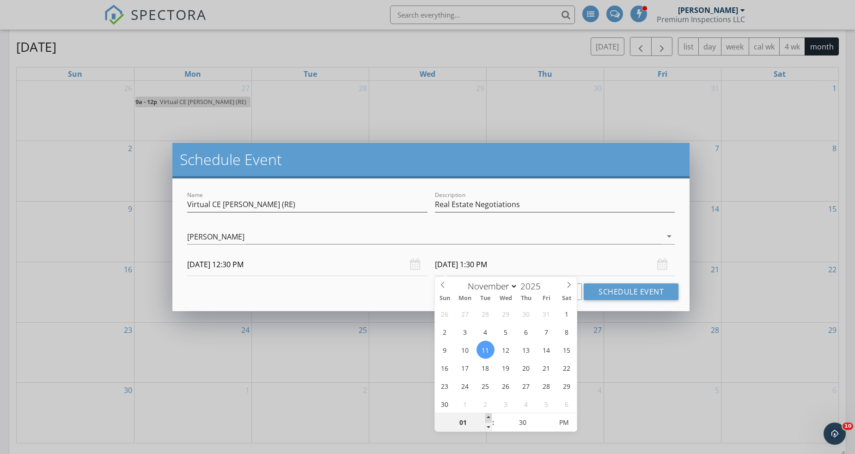
type input "11/11/2025 2:30 PM"
click at [488, 418] on span at bounding box center [488, 417] width 6 height 9
type input "03"
type input "11/11/2025 3:30 PM"
click at [488, 418] on span at bounding box center [488, 417] width 6 height 9
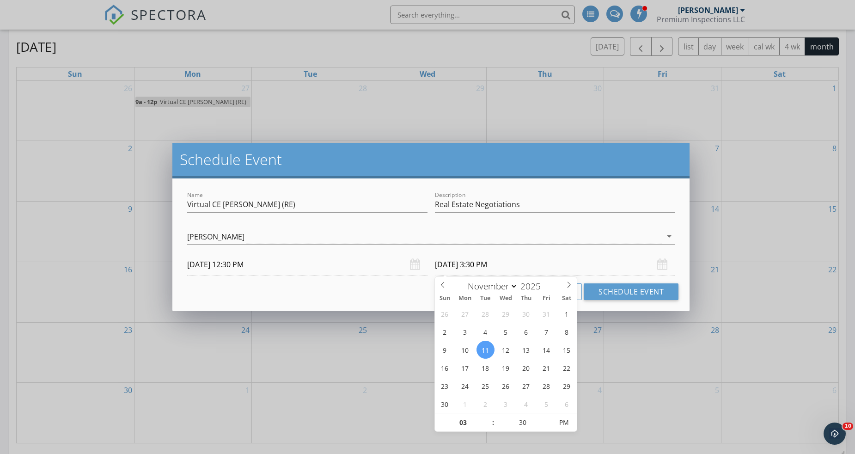
click at [384, 296] on div "Cancel Schedule Event" at bounding box center [431, 291] width 495 height 17
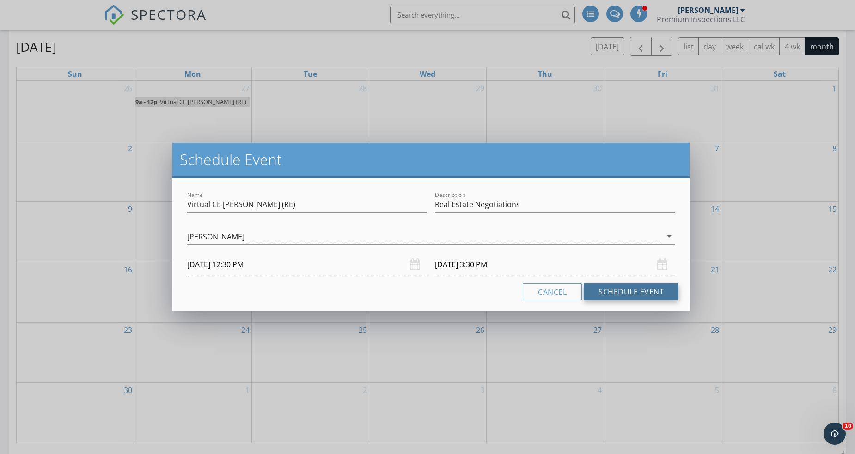
click at [598, 293] on button "Schedule Event" at bounding box center [631, 291] width 95 height 17
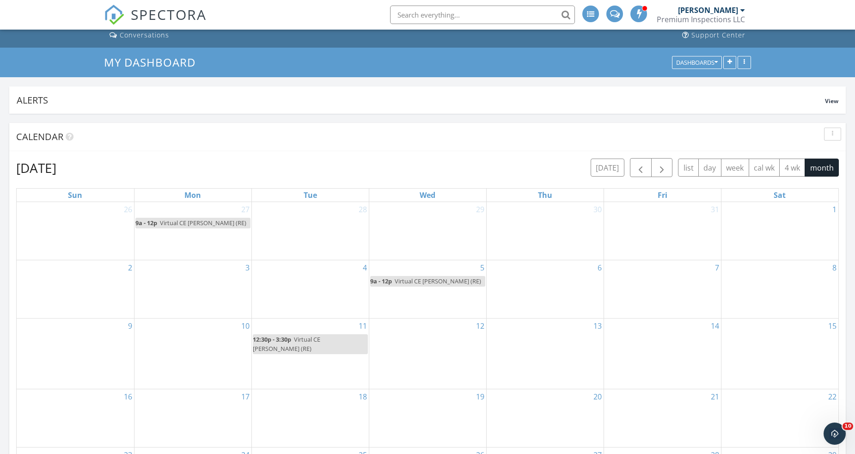
scroll to position [0, 0]
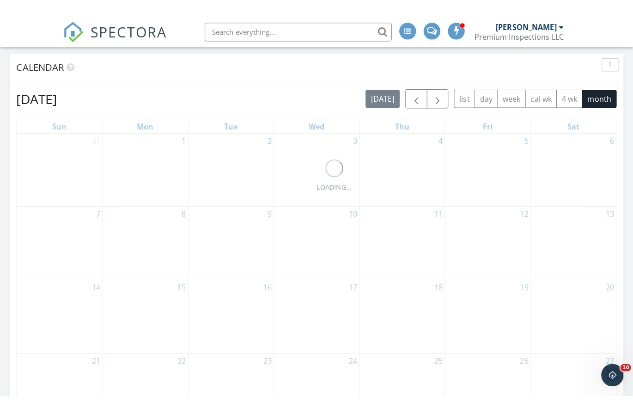
scroll to position [123, 0]
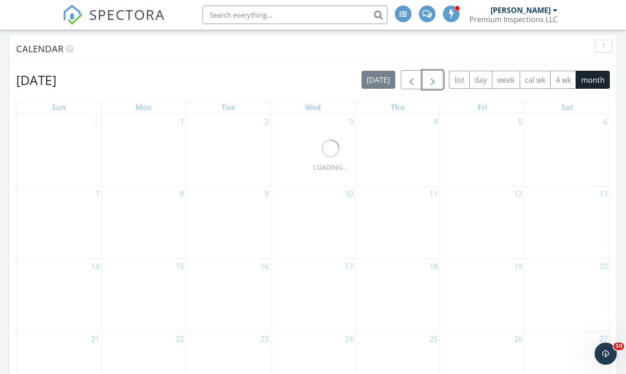
click at [437, 84] on span "button" at bounding box center [432, 79] width 11 height 11
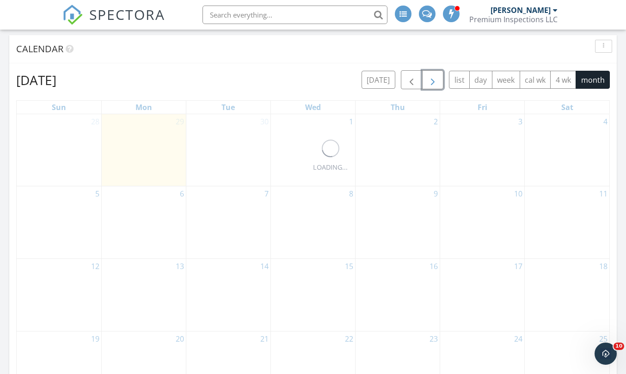
click at [437, 84] on span "button" at bounding box center [432, 79] width 11 height 11
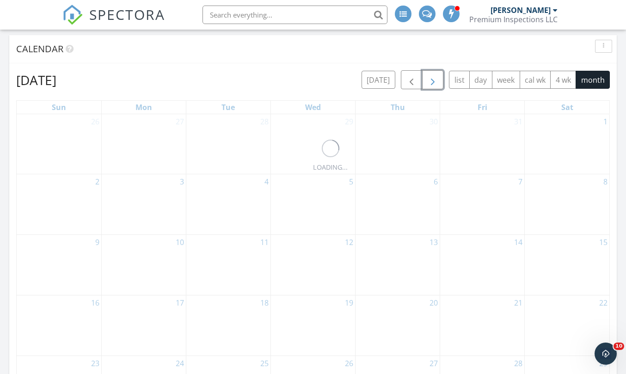
click at [437, 85] on span "button" at bounding box center [432, 79] width 11 height 11
click at [144, 156] on div "1" at bounding box center [144, 150] width 84 height 72
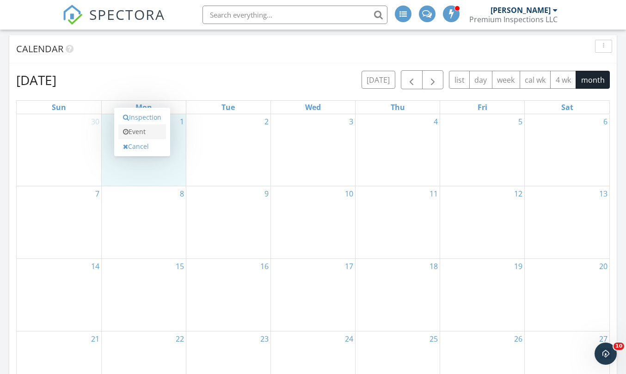
click at [144, 135] on link "Event" at bounding box center [142, 131] width 48 height 15
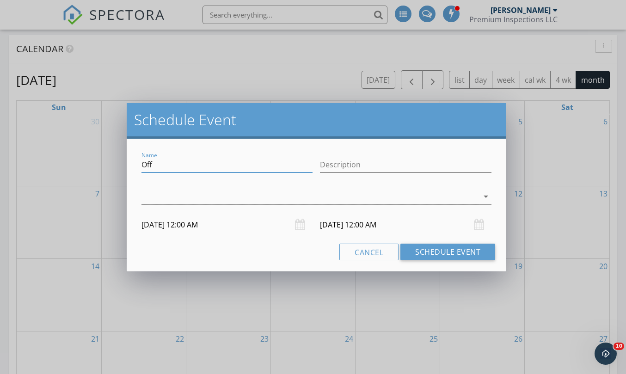
drag, startPoint x: 153, startPoint y: 165, endPoint x: 141, endPoint y: 165, distance: 12.5
click at [141, 165] on div "Name Off" at bounding box center [227, 166] width 179 height 32
type input "CE Class @ RAA"
type input "Close Like a Pro"
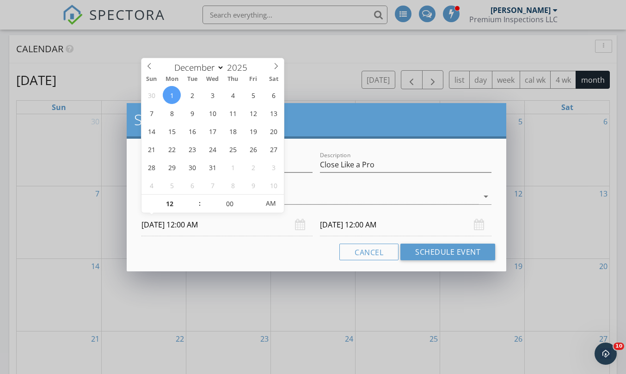
click at [189, 229] on input "12/01/2025 12:00 AM" at bounding box center [227, 225] width 172 height 23
type input "12/01/2025 12:00 PM"
type input "12/02/2025 12:00 PM"
click at [263, 207] on span "PM" at bounding box center [270, 203] width 25 height 18
type input "01"
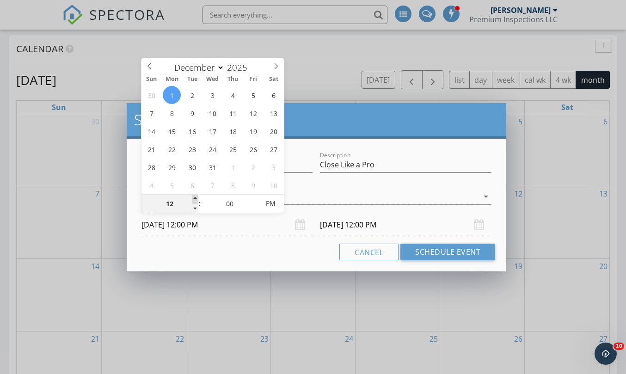
type input "12/01/2025 1:00 PM"
click at [195, 198] on span at bounding box center [195, 199] width 6 height 9
type input "01"
type input "12/02/2025 1:00 PM"
click at [338, 226] on input "12/02/2025 1:00 PM" at bounding box center [406, 225] width 172 height 23
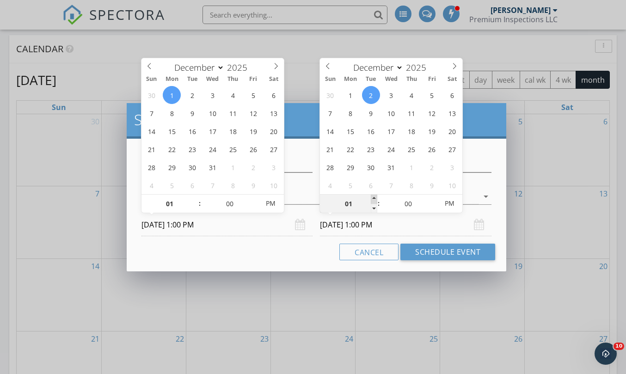
type input "02"
type input "12/02/2025 2:00 PM"
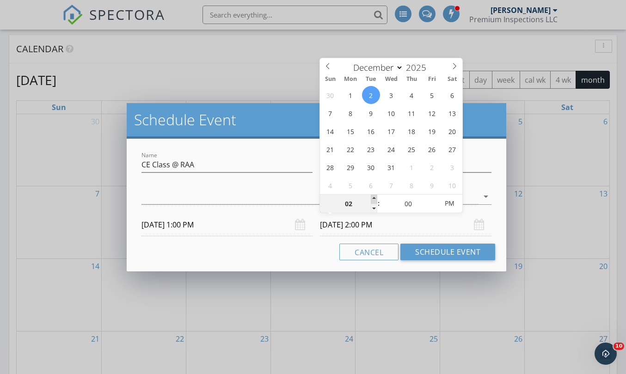
click at [375, 196] on span at bounding box center [374, 199] width 6 height 9
type input "03"
type input "12/02/2025 3:00 PM"
click at [375, 196] on span at bounding box center [374, 199] width 6 height 9
type input "04"
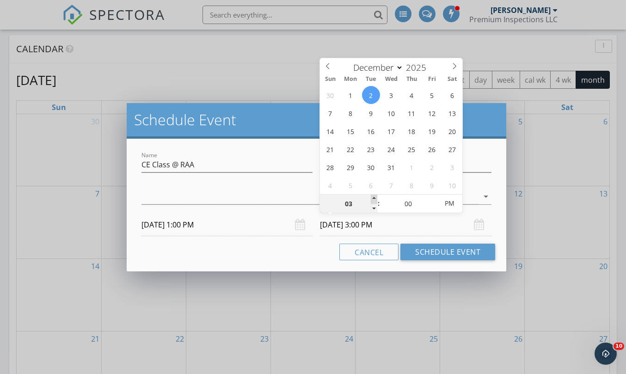
type input "12/02/2025 4:00 PM"
click at [375, 196] on span at bounding box center [374, 199] width 6 height 9
type input "05"
type input "12/02/2025 5:00 PM"
click at [375, 196] on span at bounding box center [374, 199] width 6 height 9
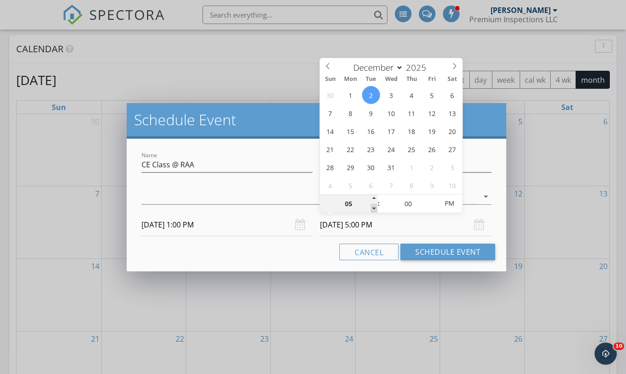
type input "04"
type input "12/02/2025 4:00 PM"
click at [374, 208] on span at bounding box center [374, 208] width 6 height 9
click at [260, 216] on input "12/01/2025 1:00 PM" at bounding box center [227, 225] width 172 height 23
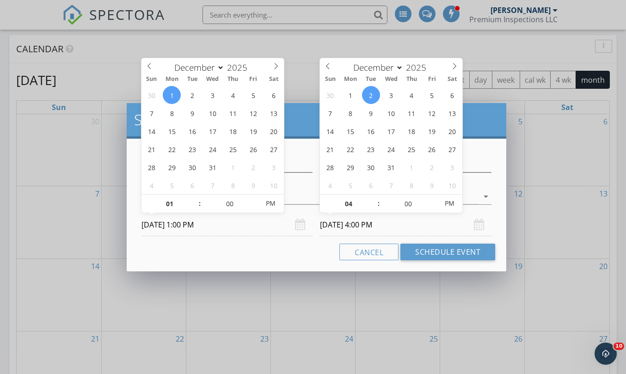
click at [274, 252] on div "Cancel Schedule Event" at bounding box center [316, 252] width 357 height 17
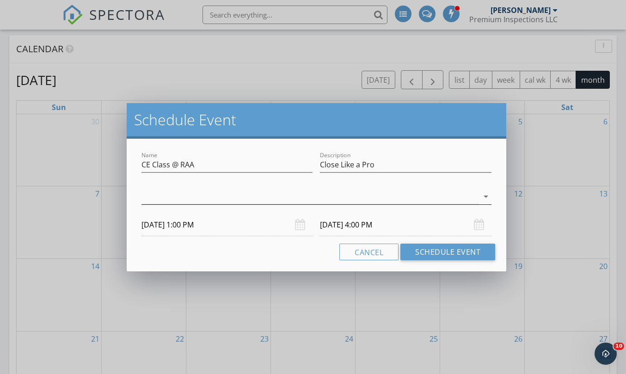
click at [435, 200] on div at bounding box center [309, 196] width 337 height 15
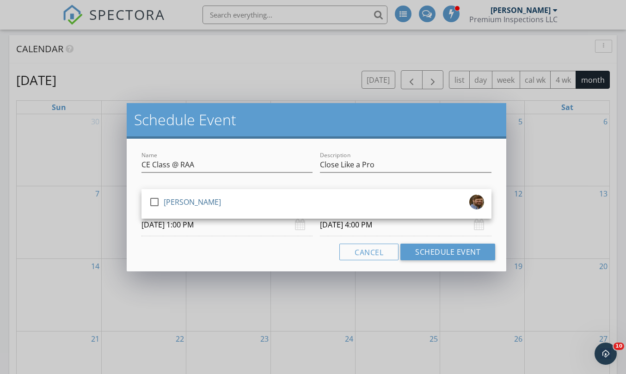
click at [435, 200] on div "check_box_outline_blank James Leger" at bounding box center [316, 204] width 335 height 18
click at [429, 165] on input "Close Like a Pro" at bounding box center [406, 164] width 172 height 15
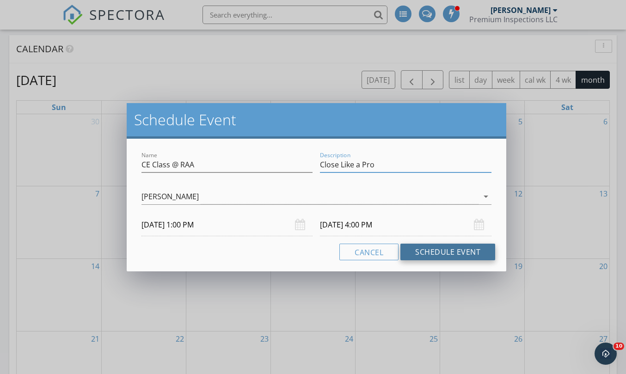
click at [436, 248] on button "Schedule Event" at bounding box center [447, 252] width 95 height 17
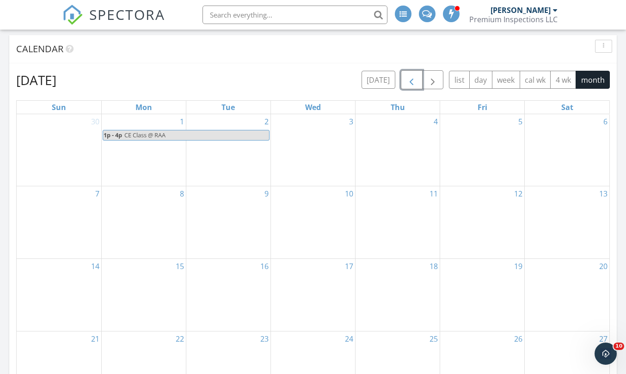
click at [409, 79] on span "button" at bounding box center [411, 79] width 11 height 11
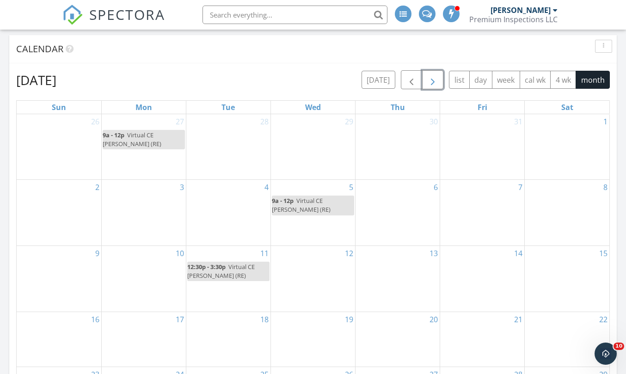
click at [440, 82] on button "button" at bounding box center [433, 79] width 22 height 19
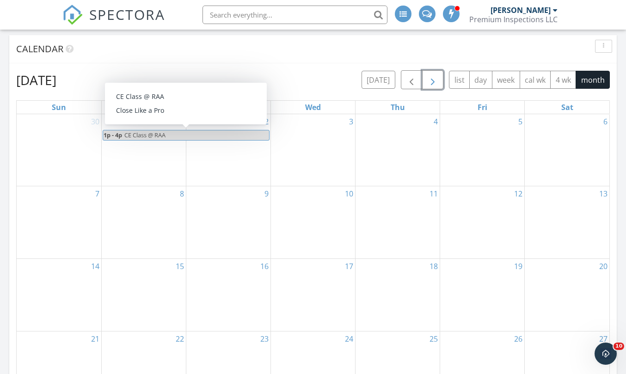
click at [174, 136] on span "CE Class @ RAA" at bounding box center [196, 135] width 145 height 10
select select "11"
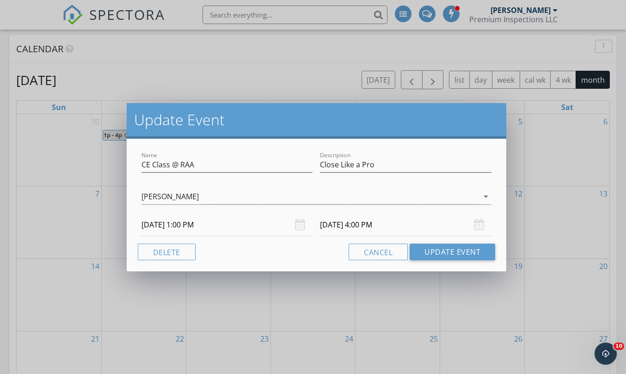
click at [344, 225] on input "12/02/2025 4:00 PM" at bounding box center [406, 225] width 172 height 23
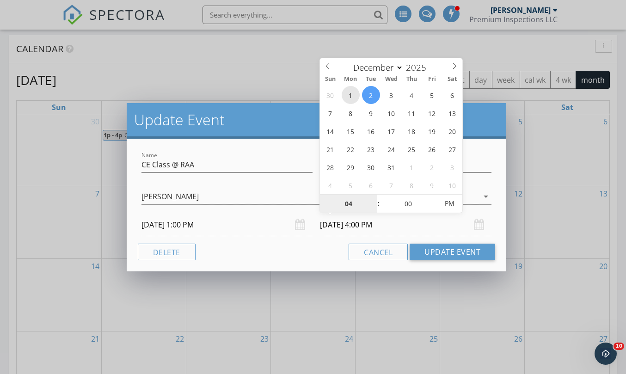
type input "12/01/2025 4:00 PM"
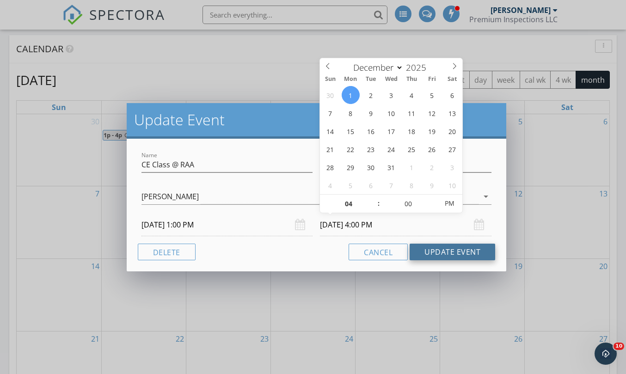
click at [426, 254] on button "Update Event" at bounding box center [453, 252] width 86 height 17
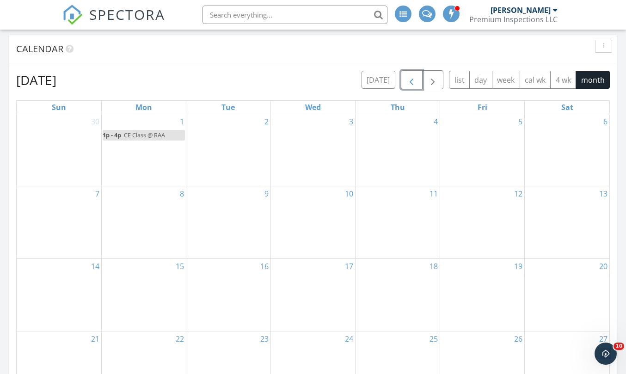
click at [409, 82] on span "button" at bounding box center [411, 79] width 11 height 11
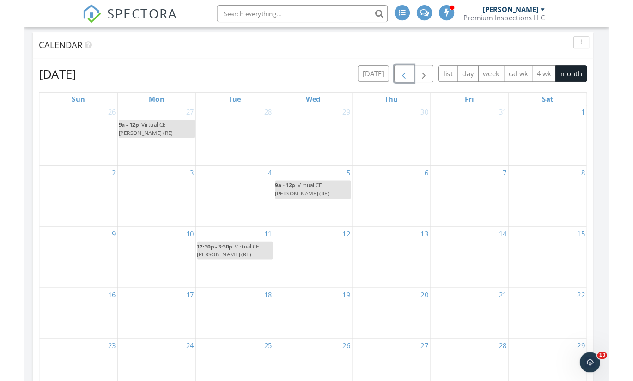
scroll to position [902, 648]
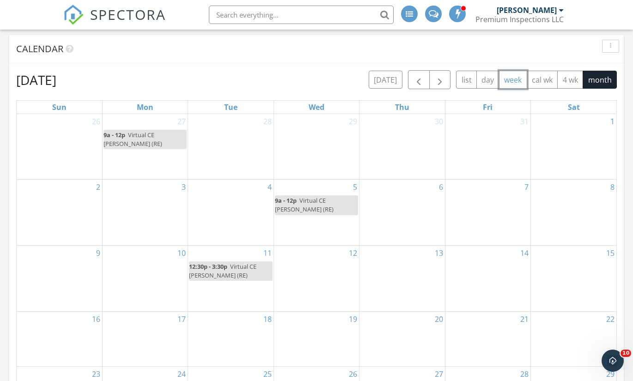
click at [509, 84] on button "week" at bounding box center [513, 80] width 28 height 18
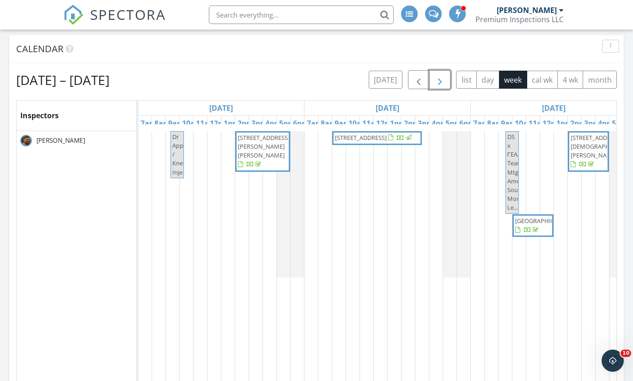
click at [445, 80] on button "button" at bounding box center [441, 79] width 22 height 19
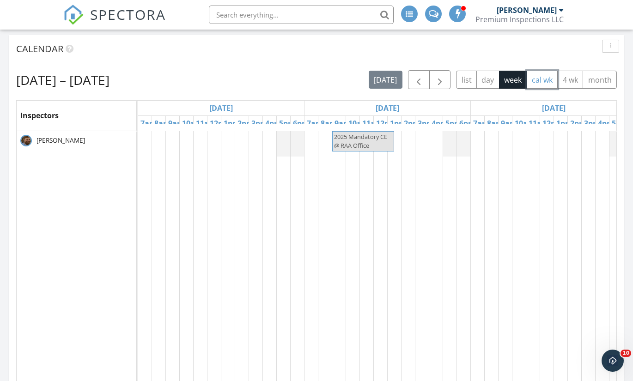
click at [553, 84] on button "cal wk" at bounding box center [542, 80] width 31 height 18
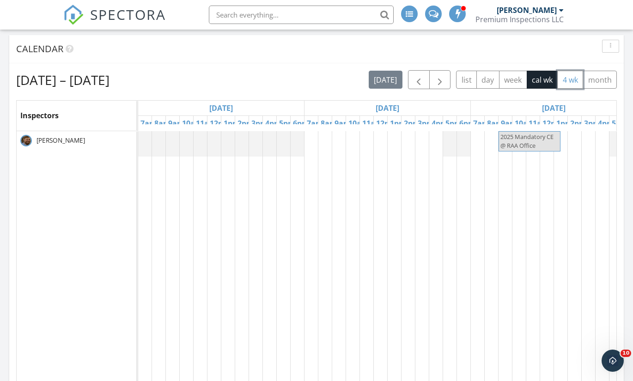
click at [570, 80] on button "4 wk" at bounding box center [571, 80] width 26 height 18
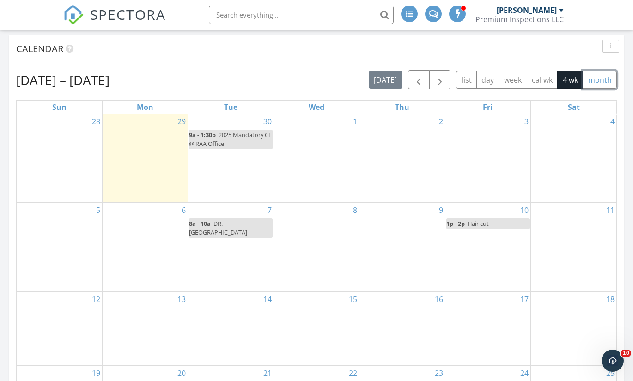
click at [596, 80] on button "month" at bounding box center [600, 80] width 34 height 18
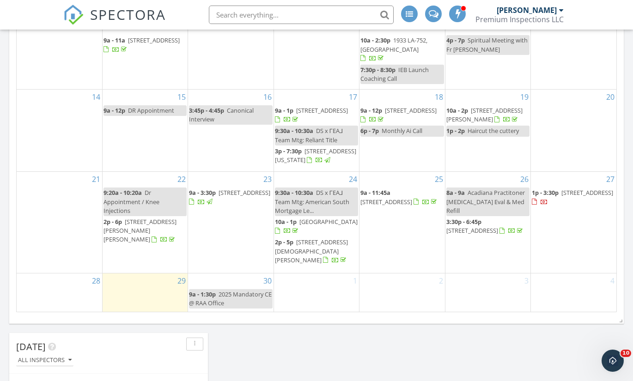
scroll to position [319, 0]
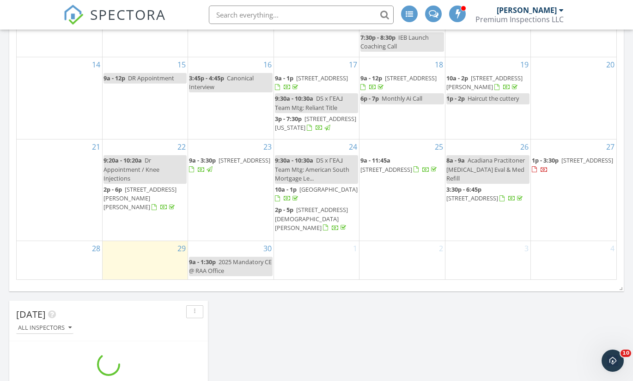
click at [548, 168] on div at bounding box center [540, 170] width 16 height 9
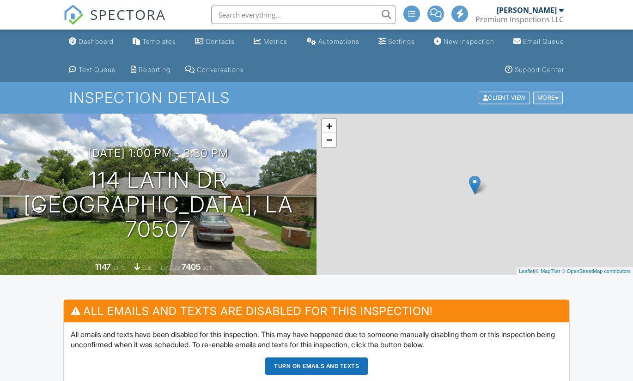
click at [558, 98] on div at bounding box center [557, 98] width 4 height 6
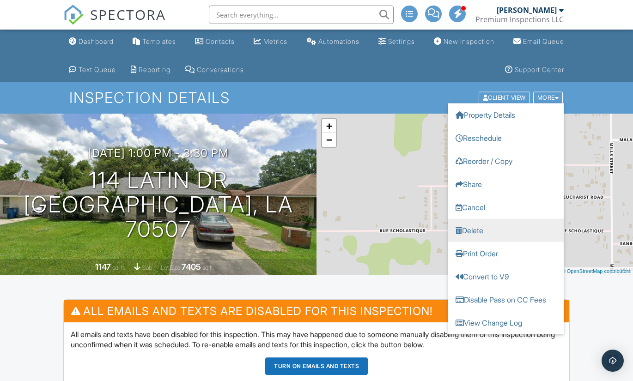
click at [496, 234] on link "Delete" at bounding box center [506, 230] width 116 height 23
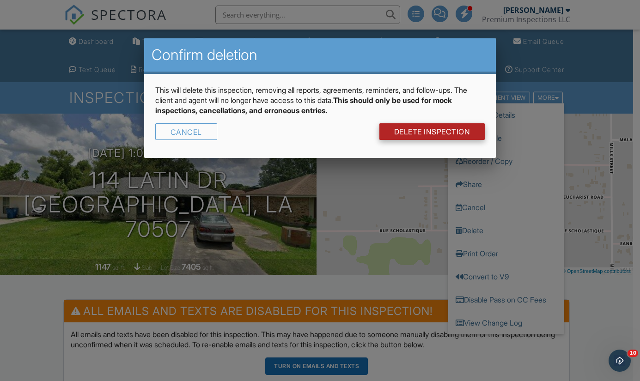
click at [464, 134] on link "DELETE Inspection" at bounding box center [433, 131] width 106 height 17
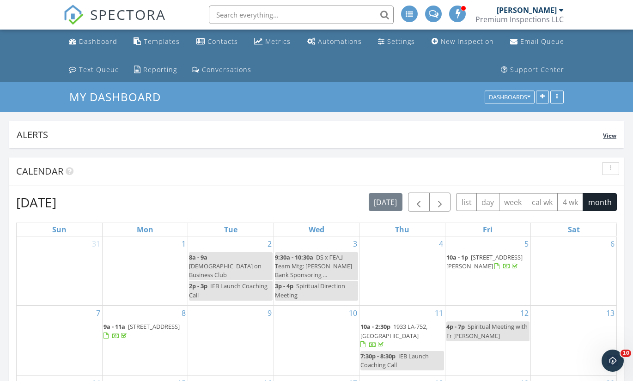
click at [611, 137] on span "View" at bounding box center [609, 136] width 13 height 8
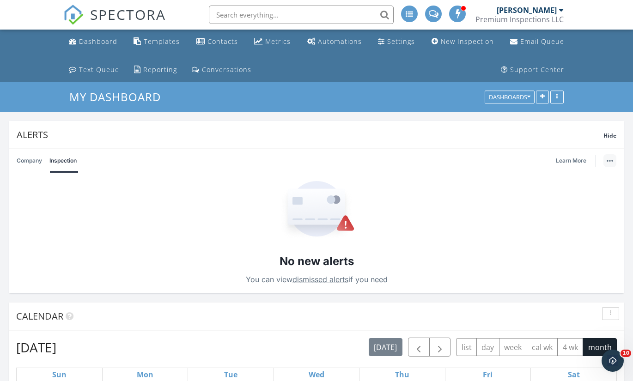
click at [608, 162] on img "button" at bounding box center [610, 161] width 6 height 2
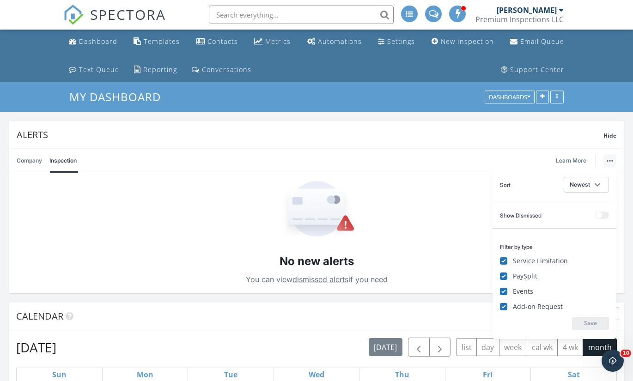
click at [599, 216] on button at bounding box center [603, 215] width 14 height 7
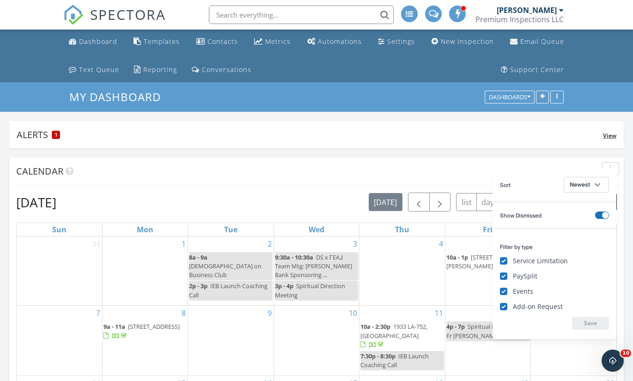
click at [610, 135] on span "View" at bounding box center [609, 136] width 13 height 8
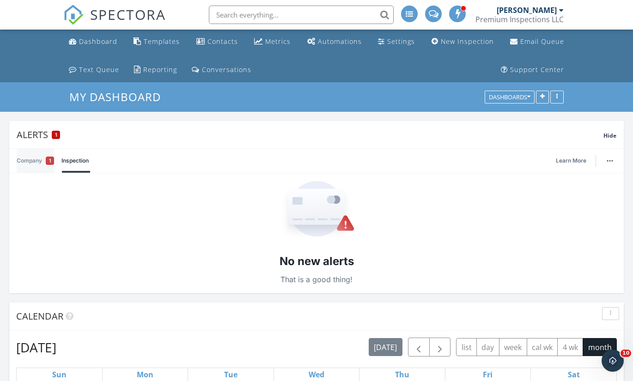
click at [25, 160] on link "Company 1" at bounding box center [35, 161] width 37 height 24
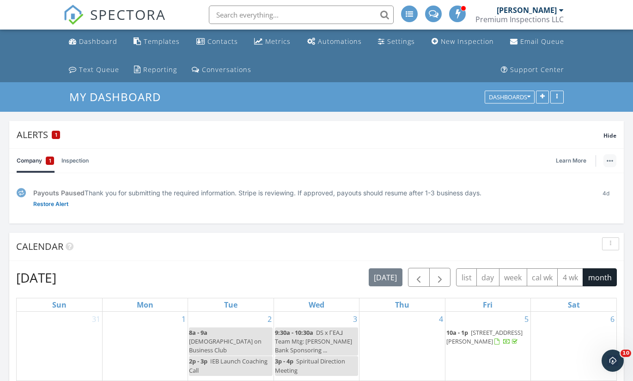
click at [613, 163] on button "button" at bounding box center [610, 160] width 13 height 13
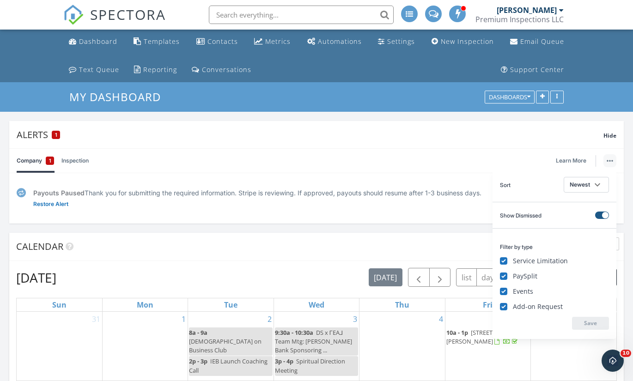
click at [605, 215] on button at bounding box center [603, 215] width 14 height 7
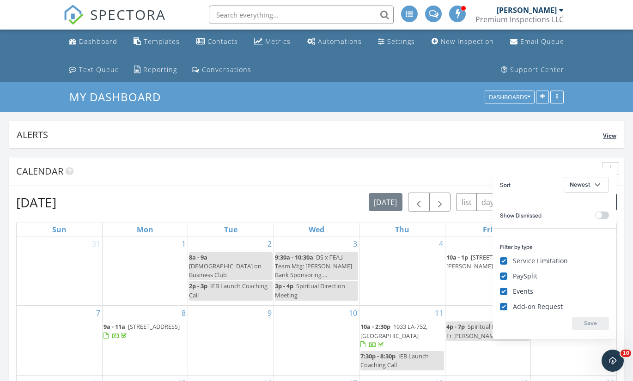
click at [614, 135] on span "View" at bounding box center [609, 136] width 13 height 8
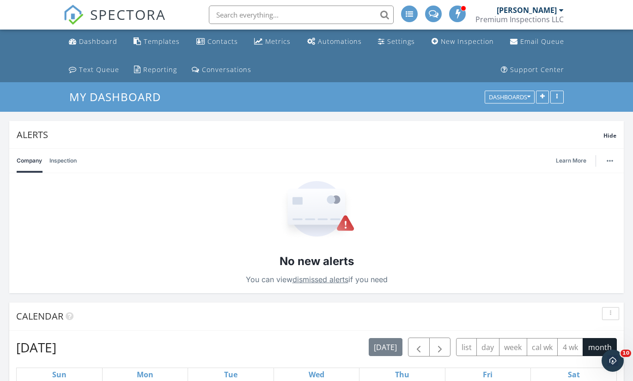
click at [79, 157] on div "Company Inspection Learn More" at bounding box center [317, 161] width 600 height 24
click at [65, 160] on link "Inspection" at bounding box center [62, 161] width 27 height 24
click at [606, 161] on div "button" at bounding box center [610, 161] width 13 height 2
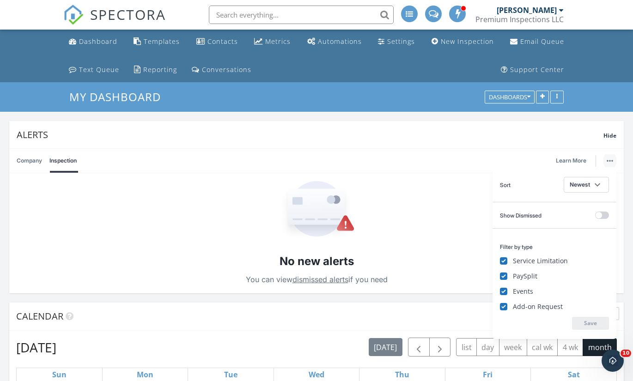
click at [443, 236] on div "No new alerts You can view dismissed alerts if you need" at bounding box center [316, 233] width 615 height 120
